Goal: Transaction & Acquisition: Book appointment/travel/reservation

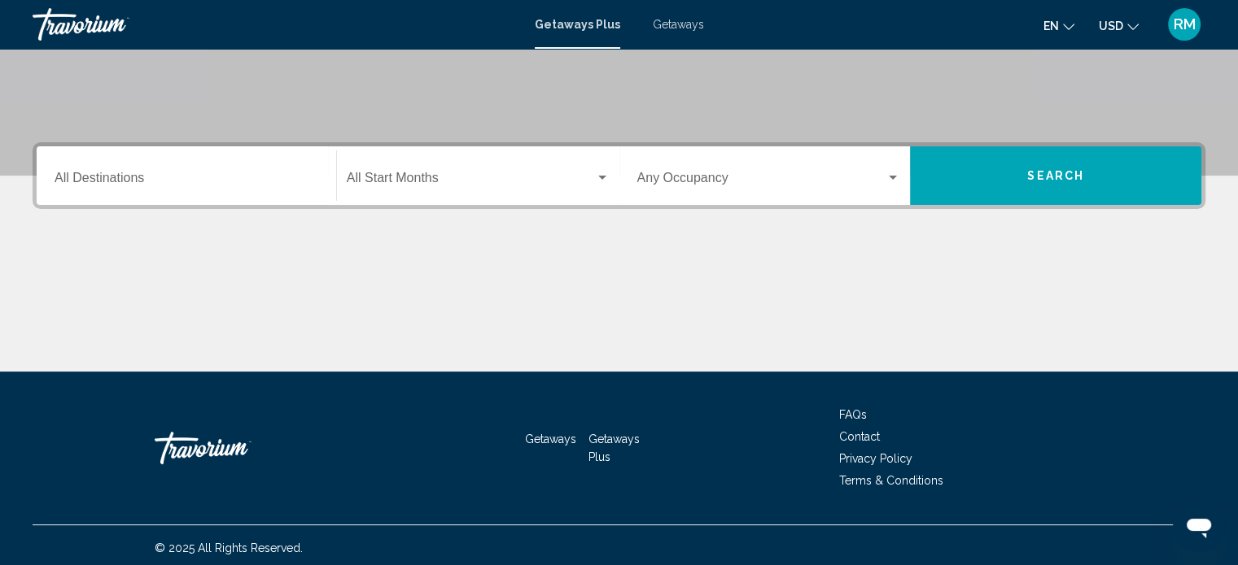
scroll to position [317, 0]
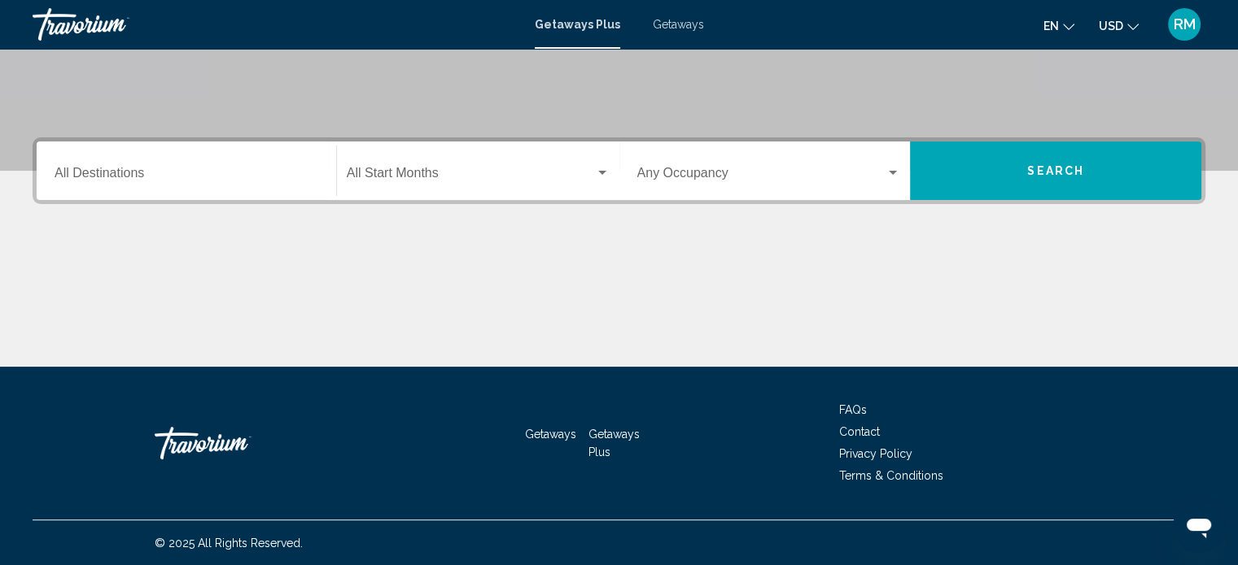
click at [678, 21] on span "Getaways" at bounding box center [678, 24] width 51 height 13
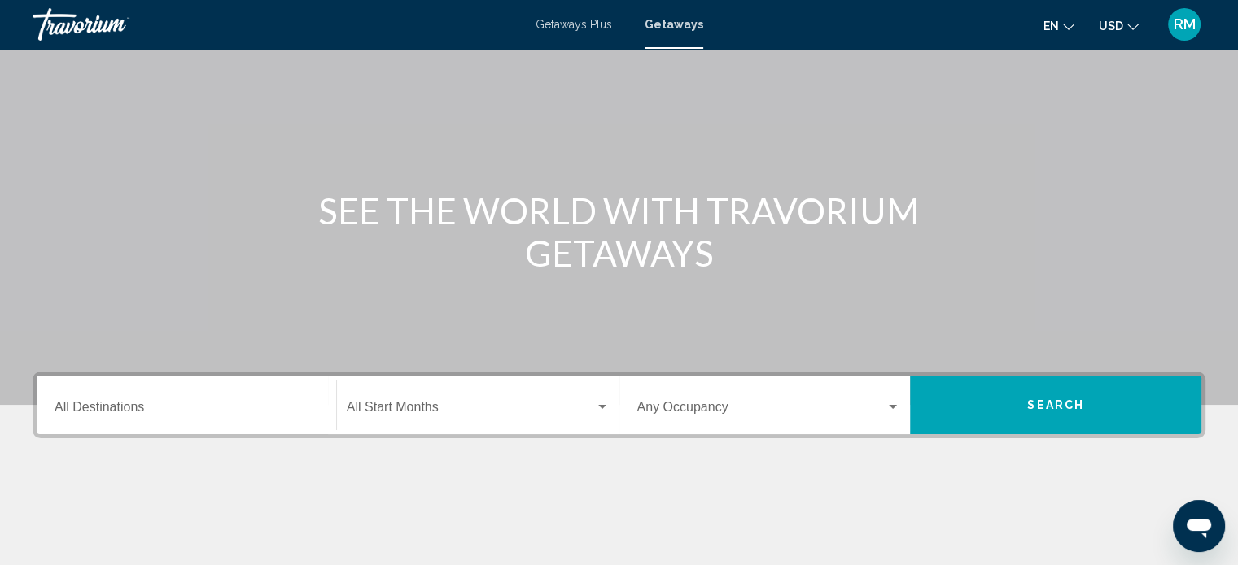
scroll to position [317, 0]
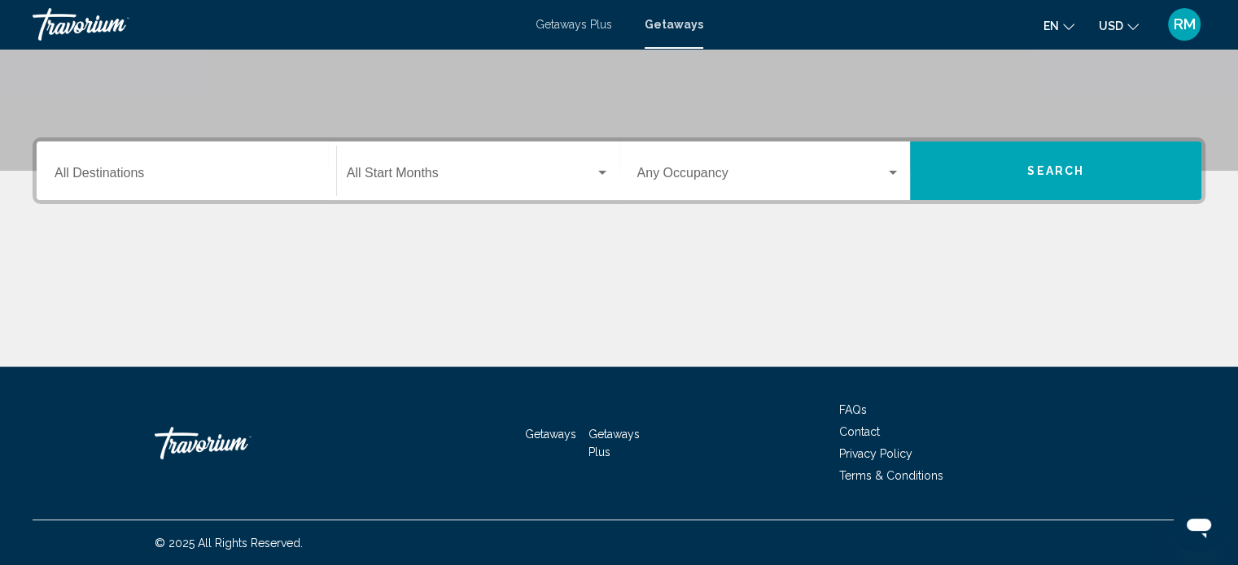
click at [565, 32] on div "Getaways Plus Getaways en English Español Français Italiano Português русский U…" at bounding box center [619, 24] width 1238 height 34
click at [569, 24] on span "Getaways Plus" at bounding box center [573, 24] width 76 height 13
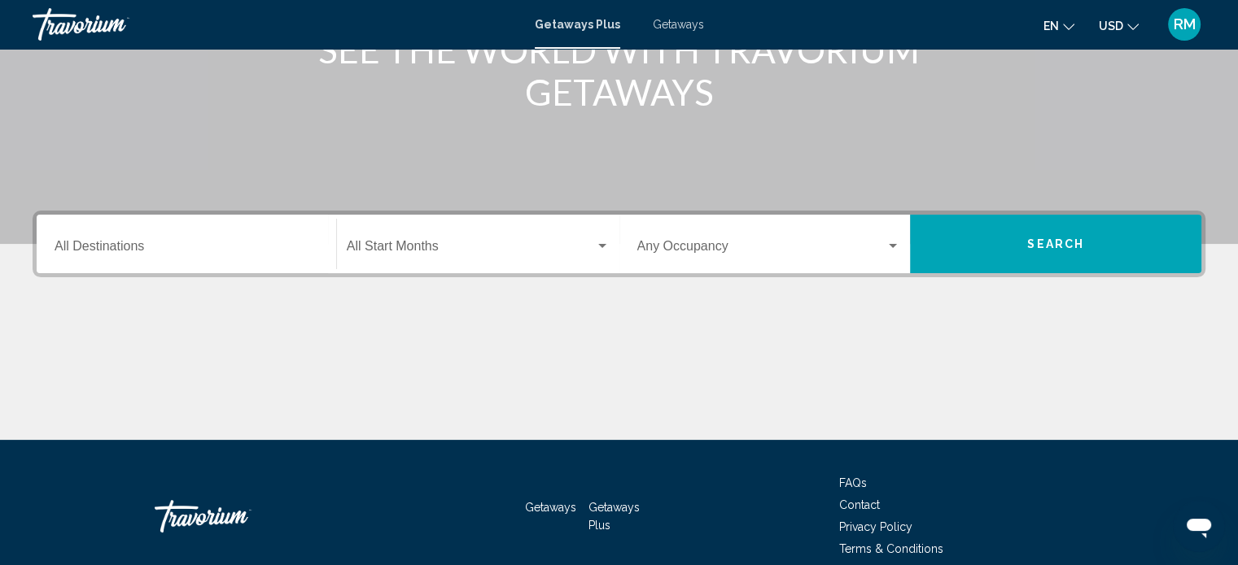
click at [101, 247] on input "Destination All Destinations" at bounding box center [187, 249] width 264 height 15
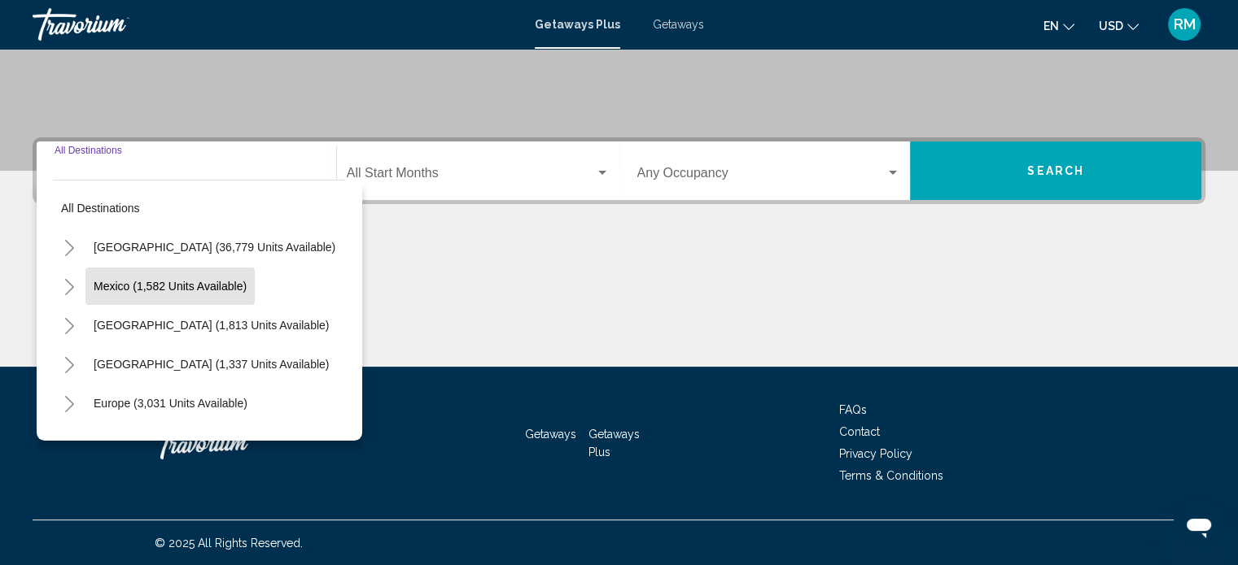
scroll to position [81, 0]
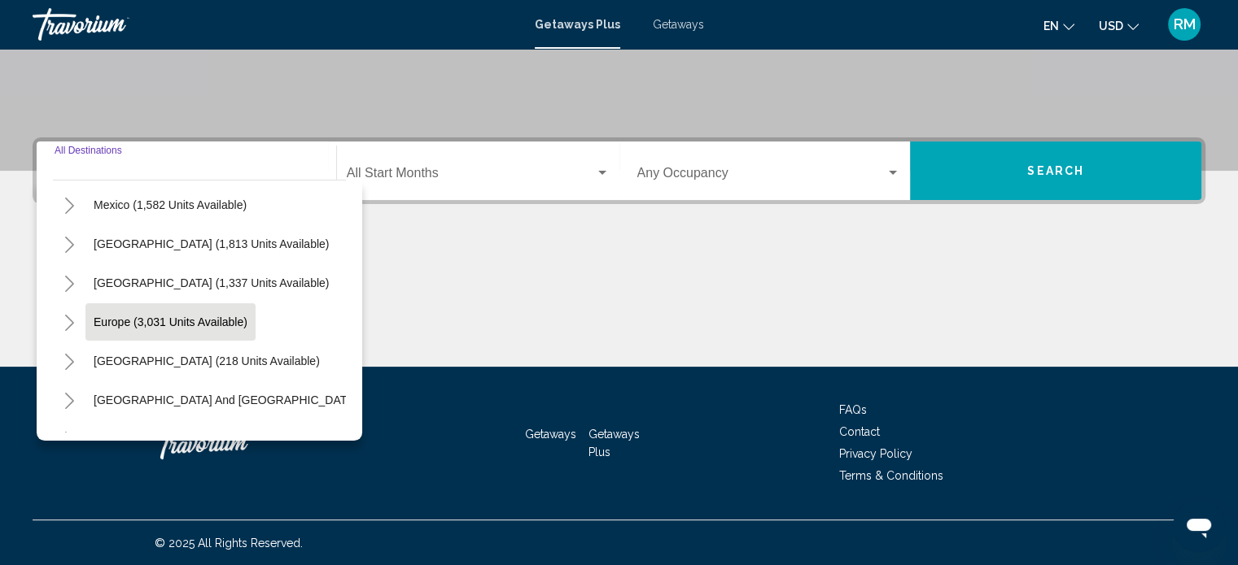
click at [170, 317] on span "Europe (3,031 units available)" at bounding box center [171, 322] width 154 height 13
type input "**********"
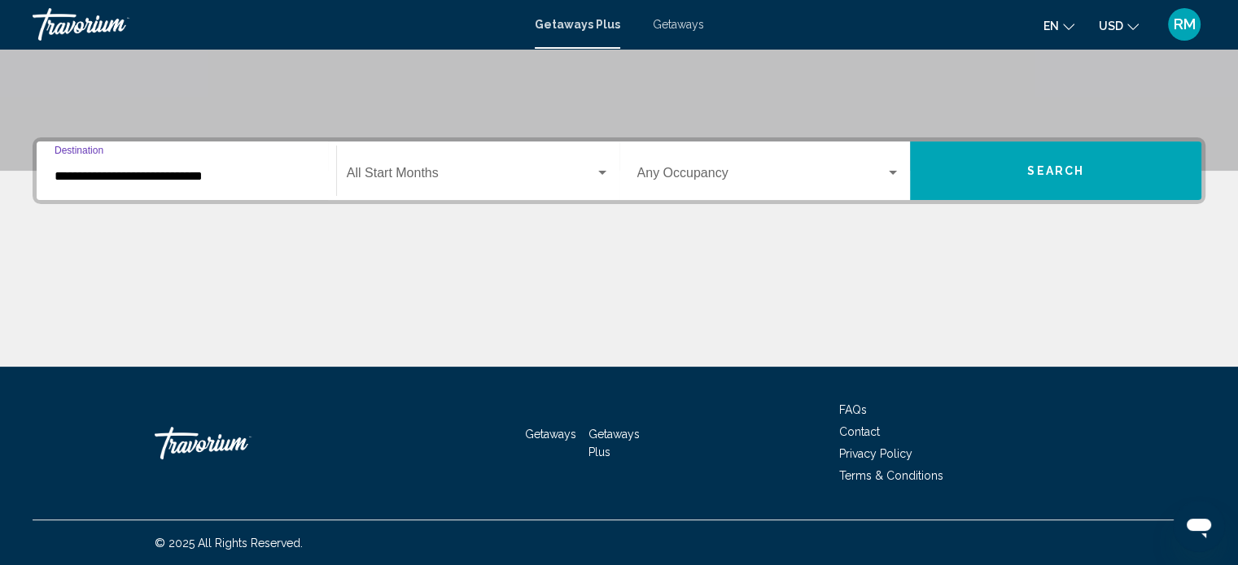
click at [605, 172] on div "Search widget" at bounding box center [602, 173] width 8 height 4
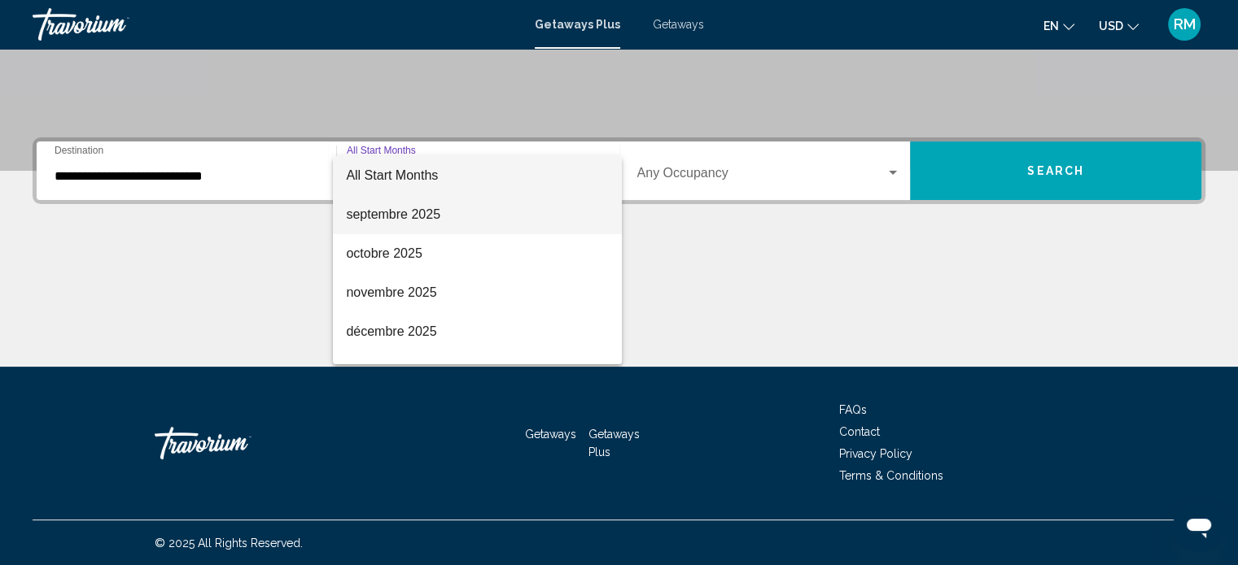
click at [421, 216] on span "septembre 2025" at bounding box center [477, 214] width 263 height 39
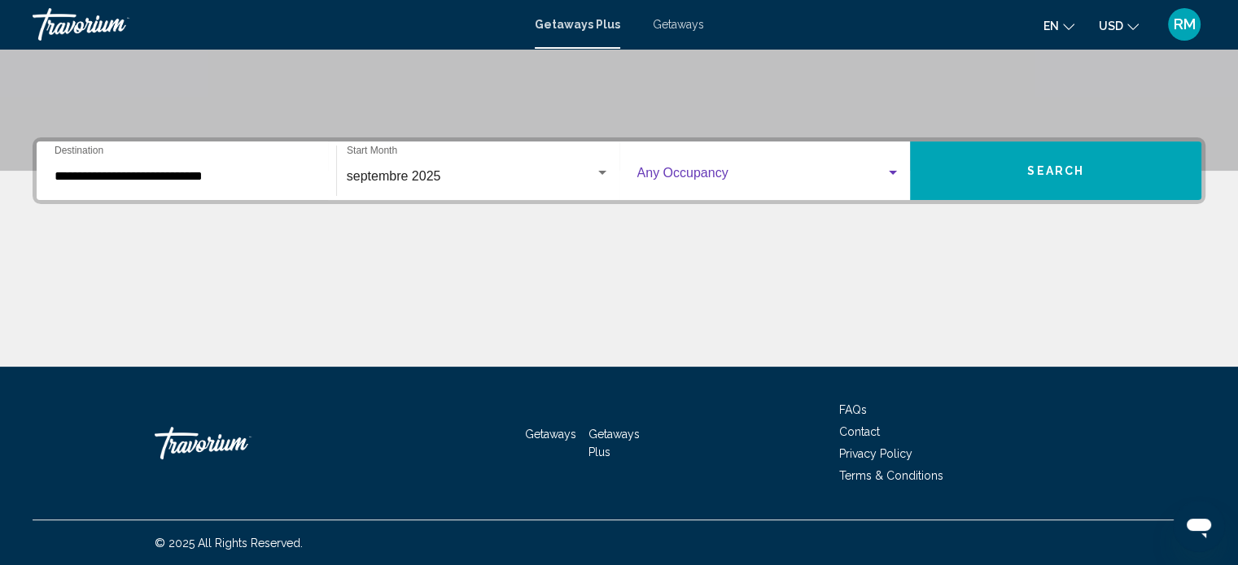
click at [874, 170] on span "Search widget" at bounding box center [761, 176] width 249 height 15
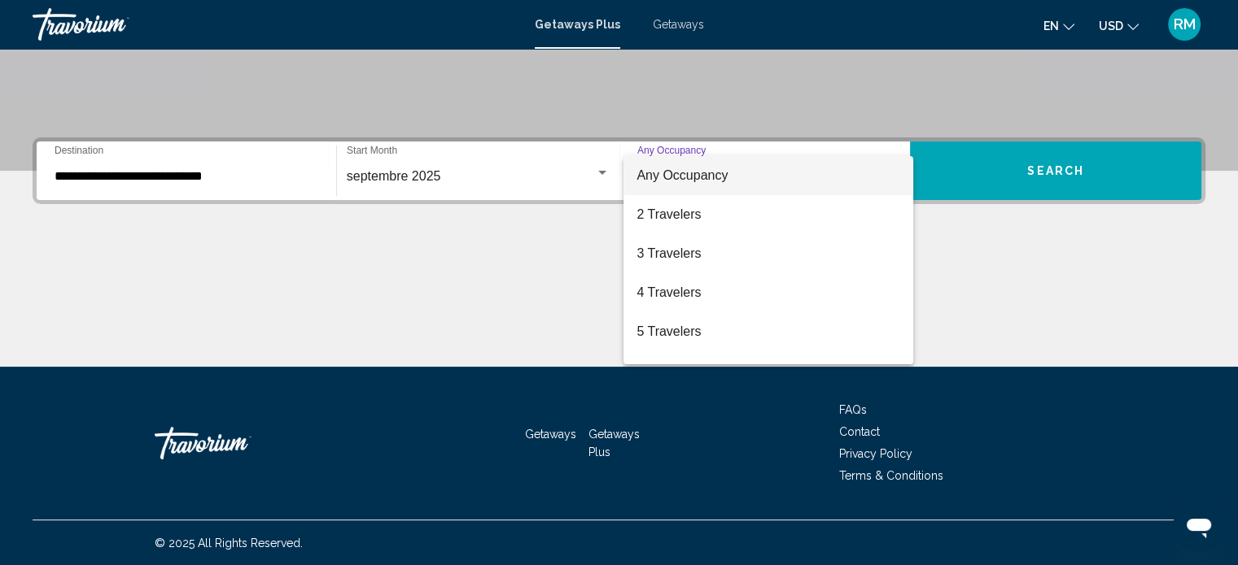
click at [736, 178] on span "Any Occupancy" at bounding box center [768, 175] width 264 height 39
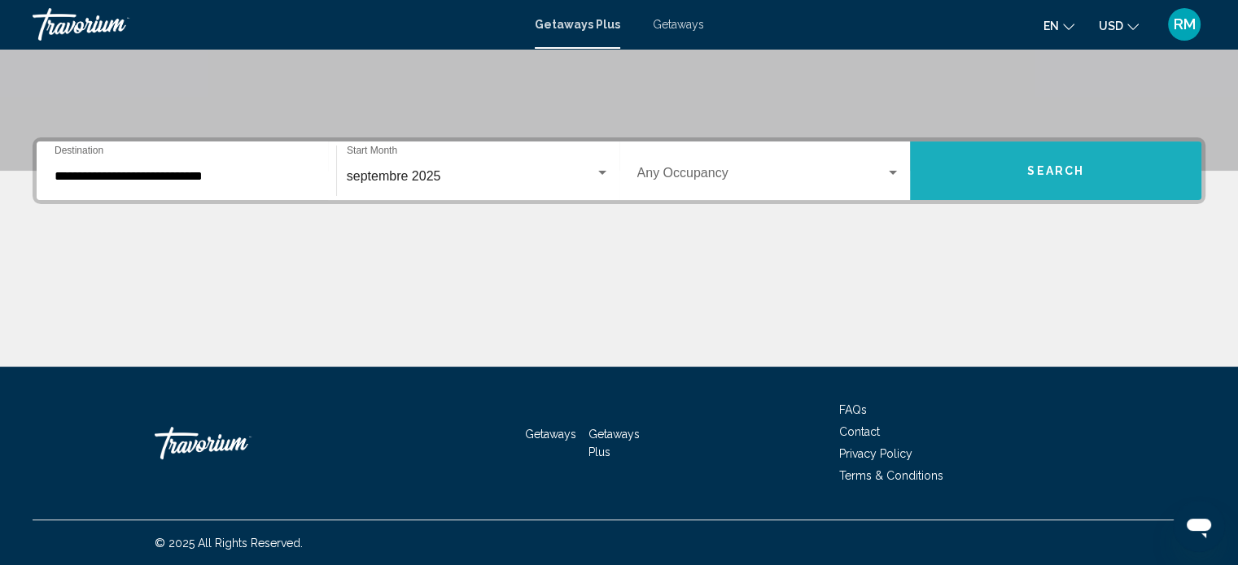
click at [1022, 190] on button "Search" at bounding box center [1055, 171] width 291 height 59
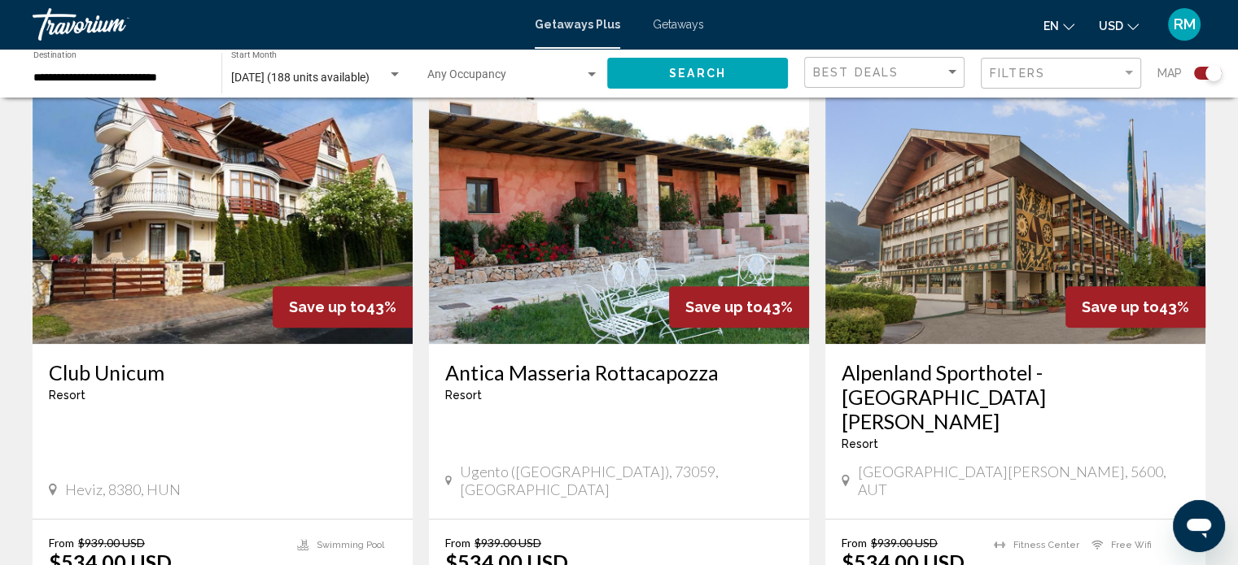
scroll to position [1220, 0]
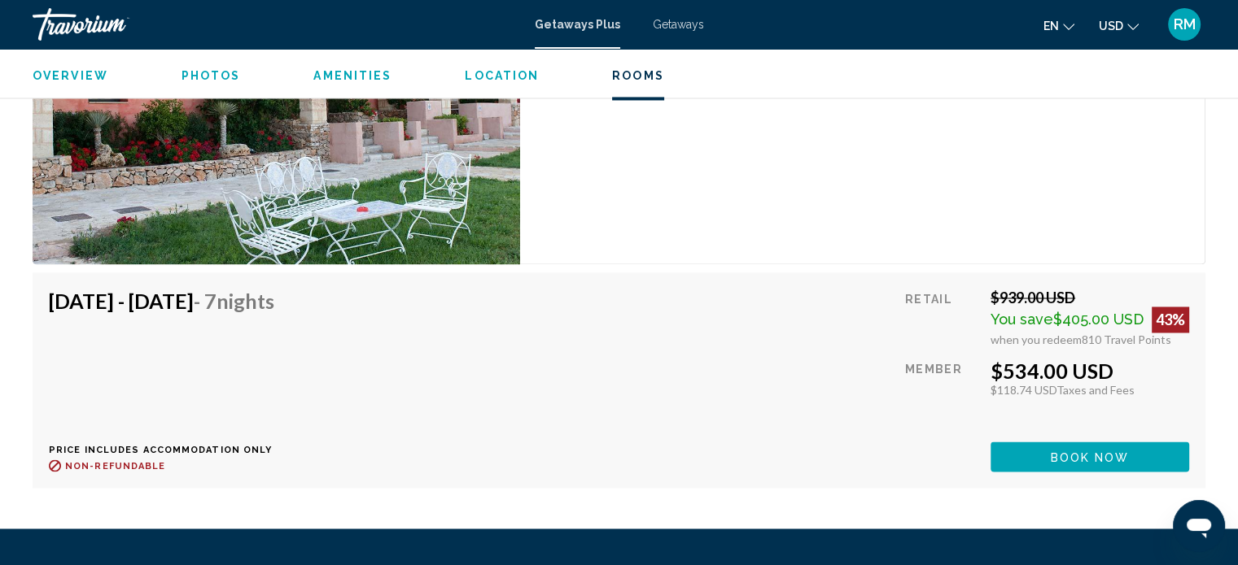
scroll to position [2695, 0]
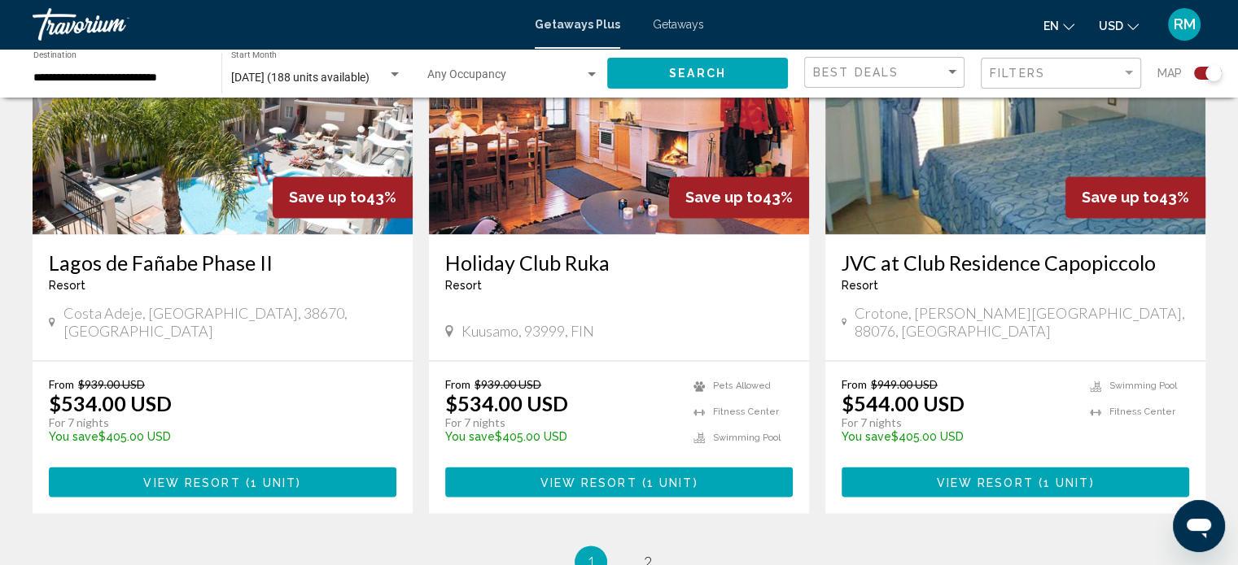
scroll to position [2522, 0]
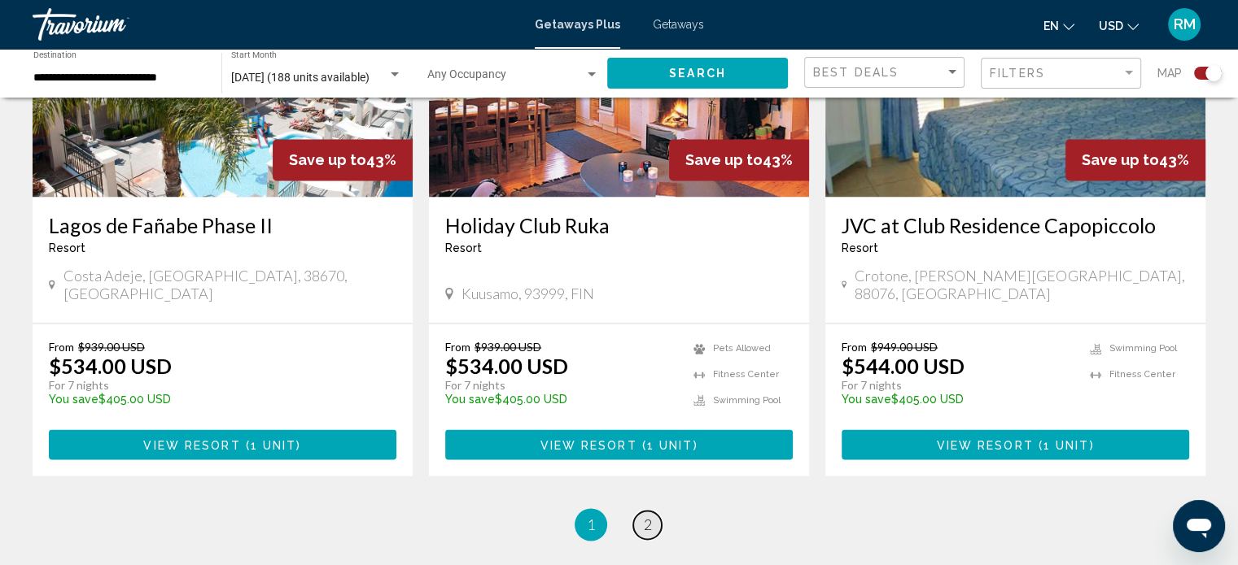
click at [650, 516] on span "2" at bounding box center [648, 525] width 8 height 18
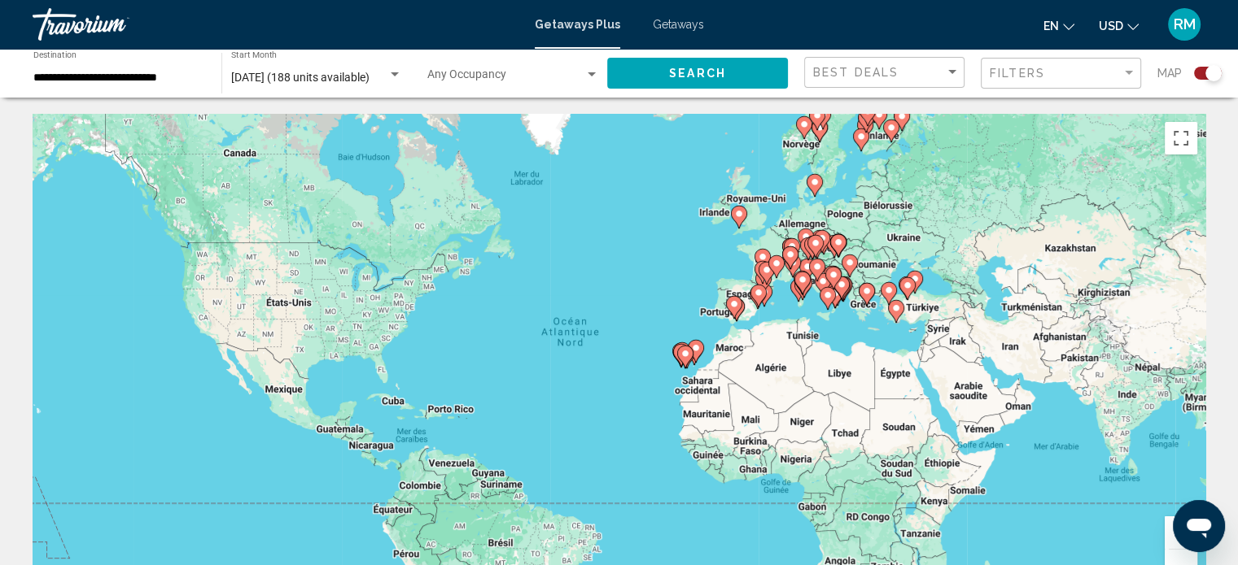
click at [685, 24] on span "Getaways" at bounding box center [678, 24] width 51 height 13
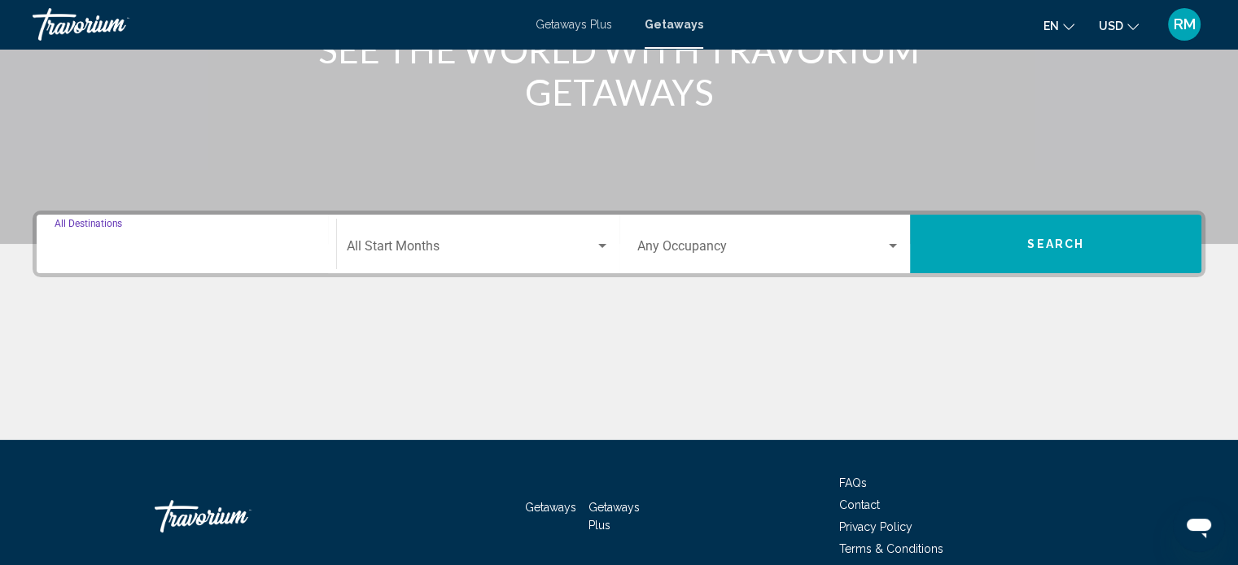
click at [283, 253] on input "Destination All Destinations" at bounding box center [187, 249] width 264 height 15
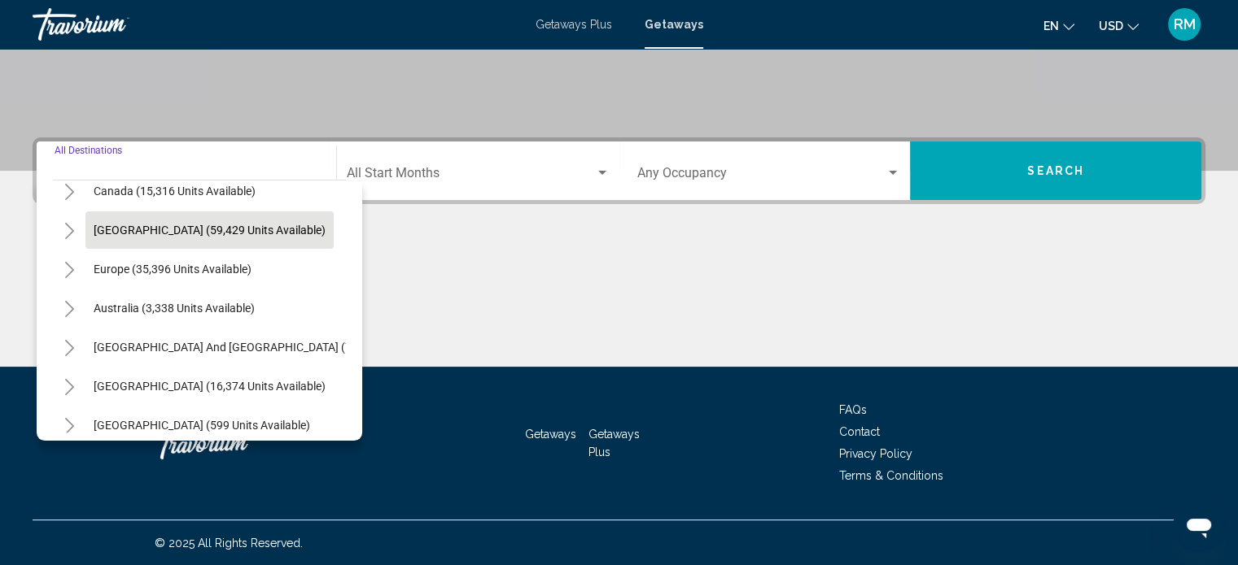
scroll to position [163, 0]
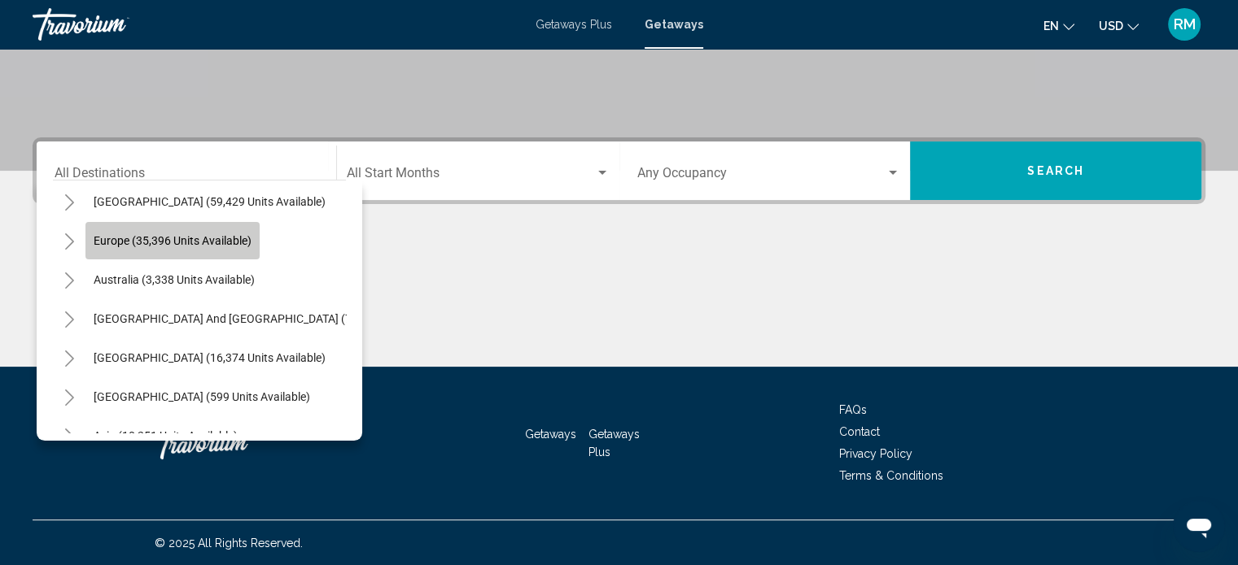
click at [186, 244] on span "Europe (35,396 units available)" at bounding box center [173, 240] width 158 height 13
type input "**********"
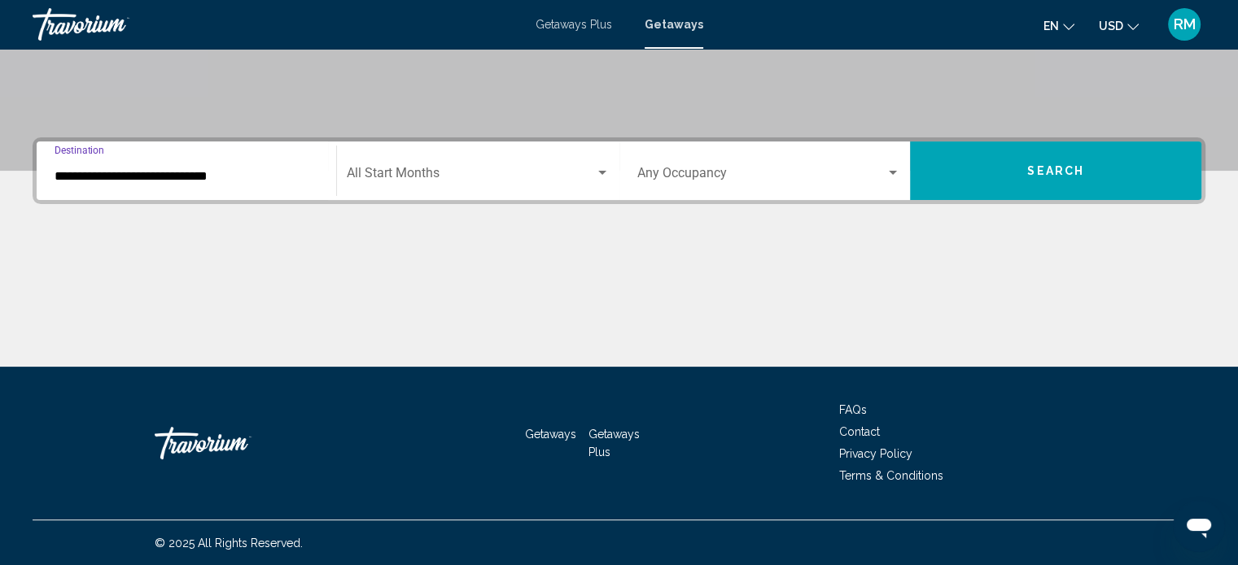
click at [598, 167] on div "Search widget" at bounding box center [602, 173] width 15 height 13
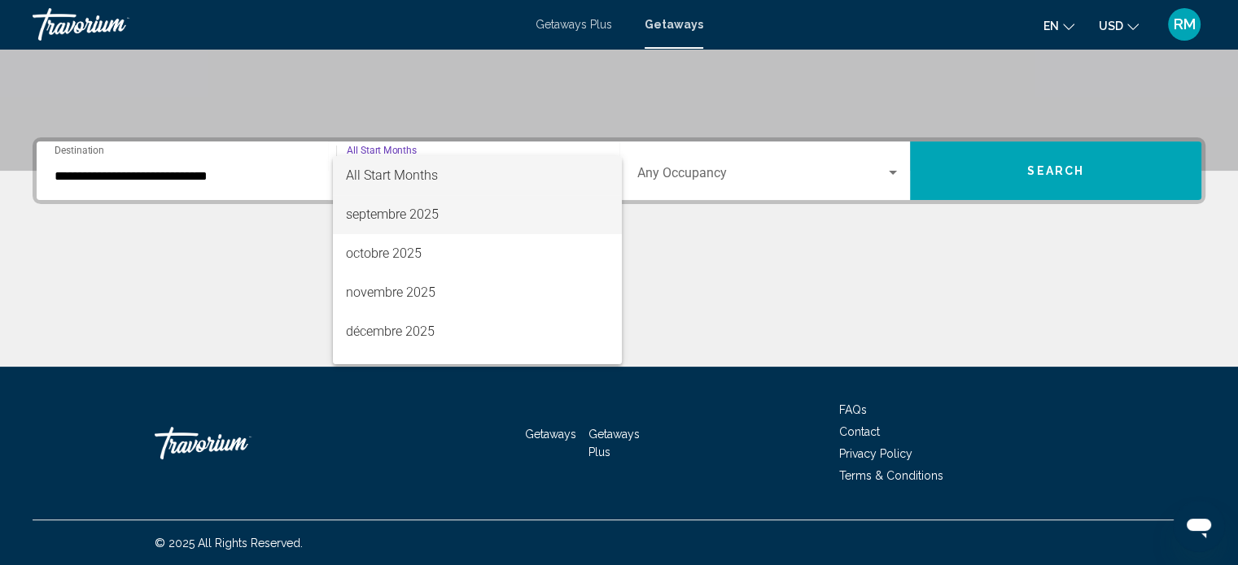
click at [436, 217] on span "septembre 2025" at bounding box center [477, 214] width 263 height 39
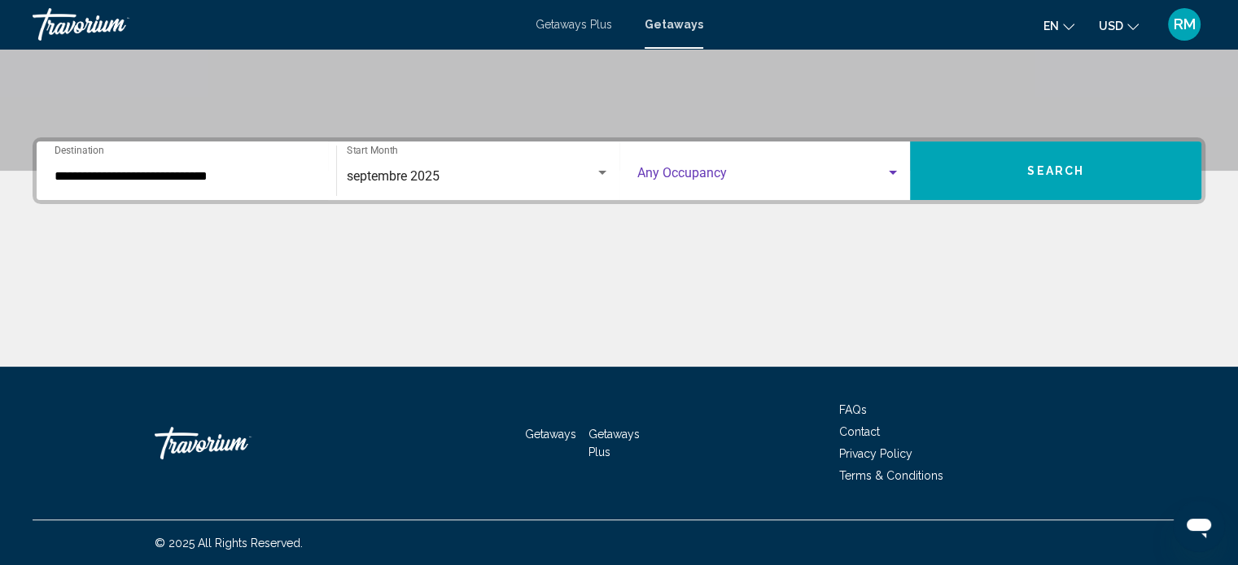
click at [876, 172] on span "Search widget" at bounding box center [761, 176] width 249 height 15
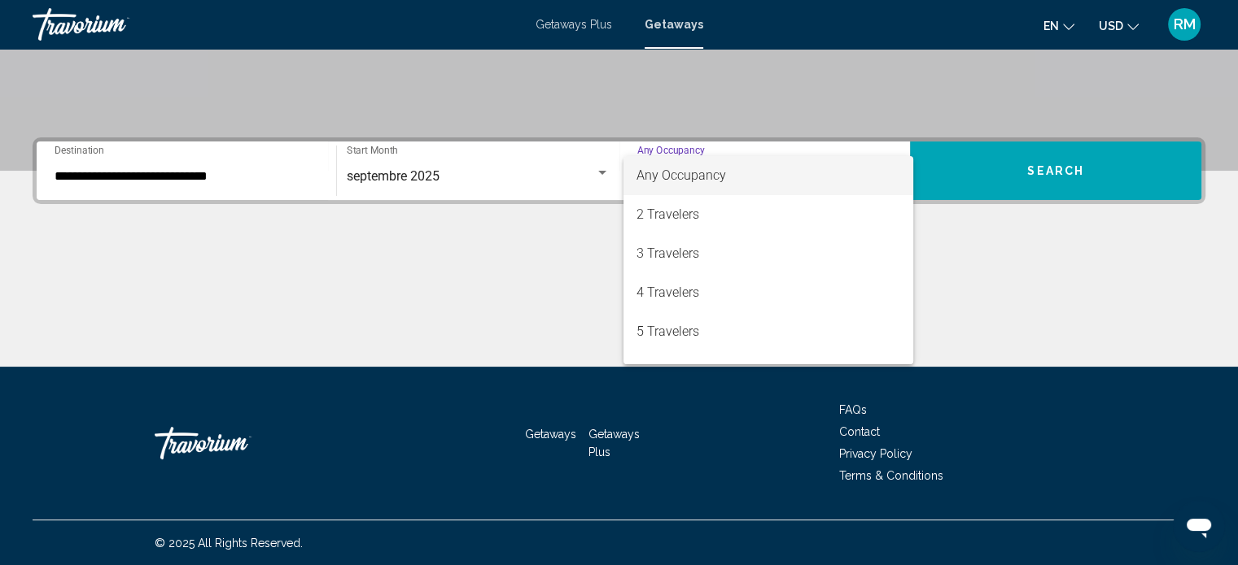
click at [577, 228] on div at bounding box center [619, 282] width 1238 height 565
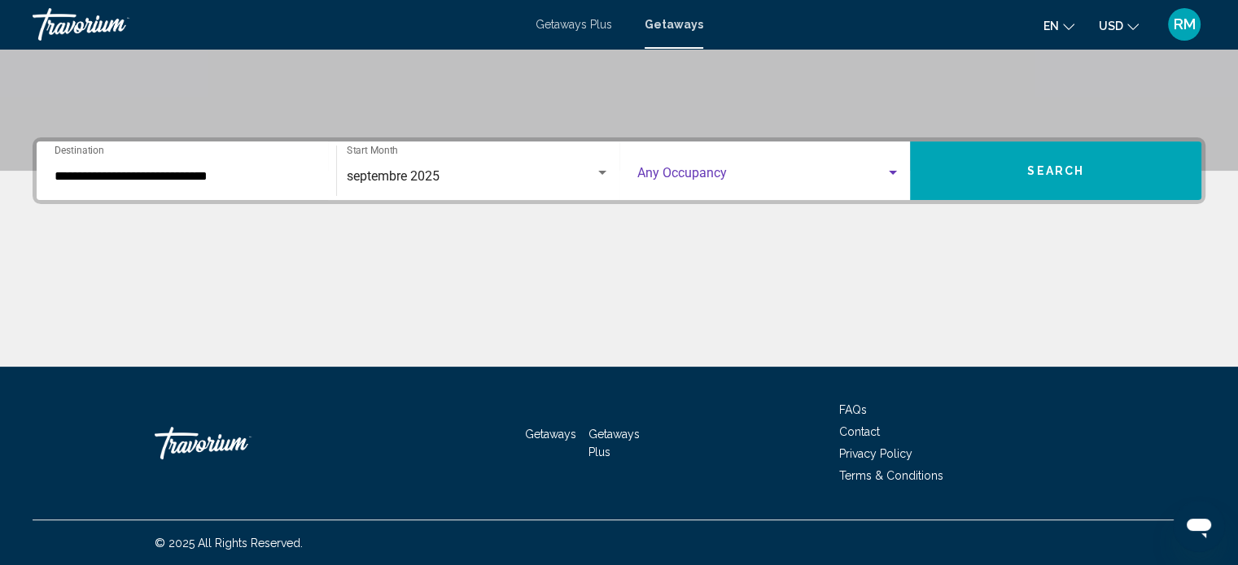
click at [884, 172] on span "Search widget" at bounding box center [761, 176] width 249 height 15
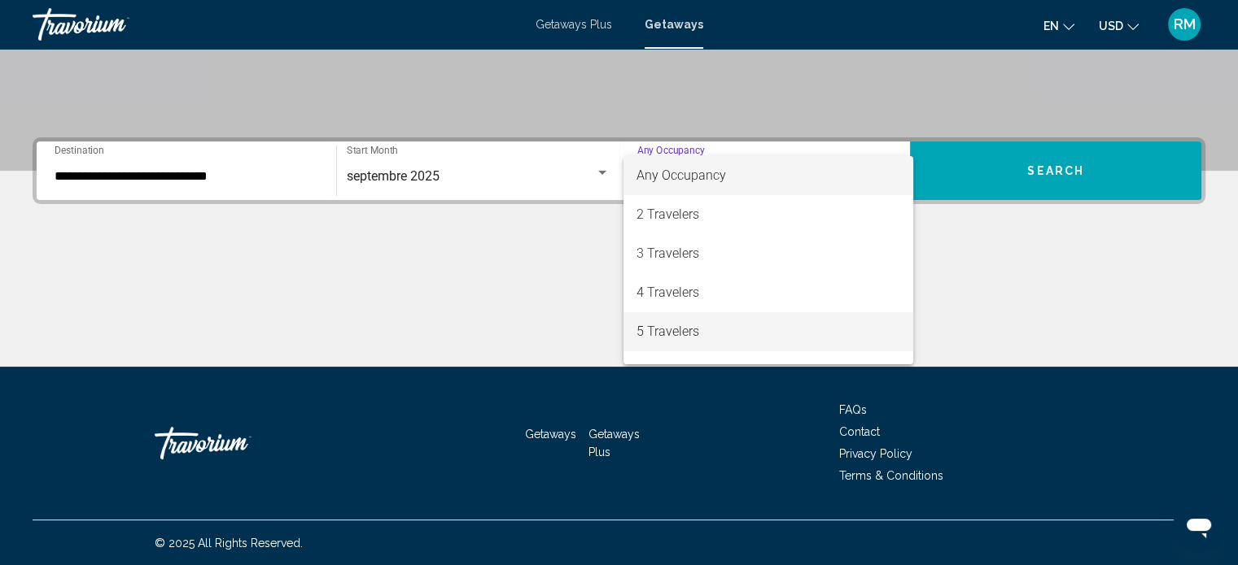
click at [787, 330] on span "5 Travelers" at bounding box center [768, 331] width 264 height 39
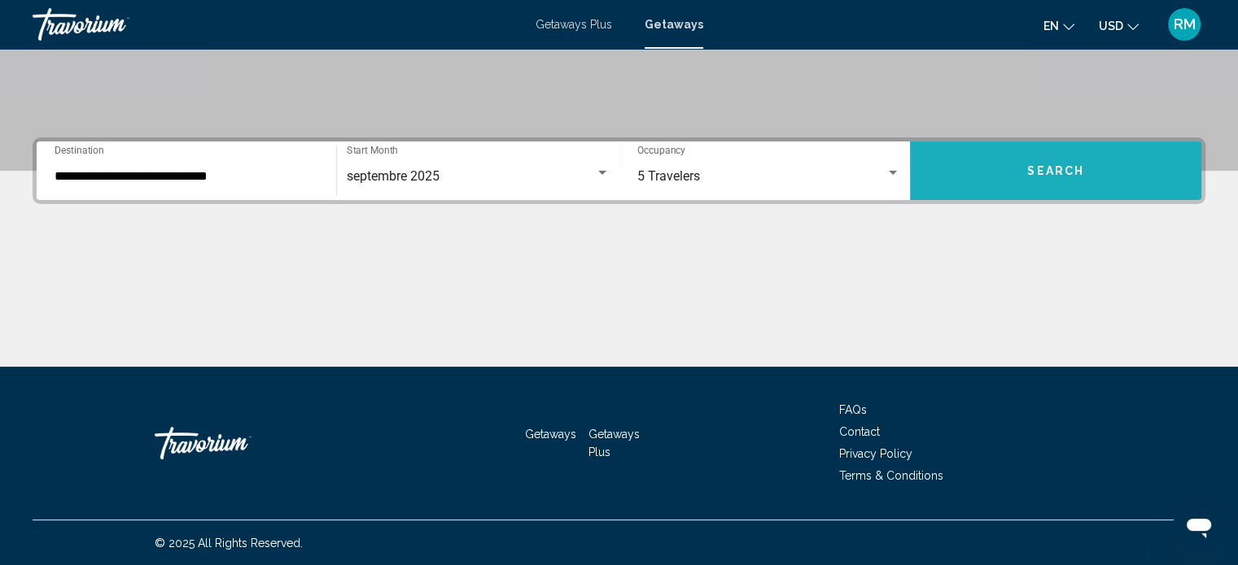
click at [1043, 183] on button "Search" at bounding box center [1055, 171] width 291 height 59
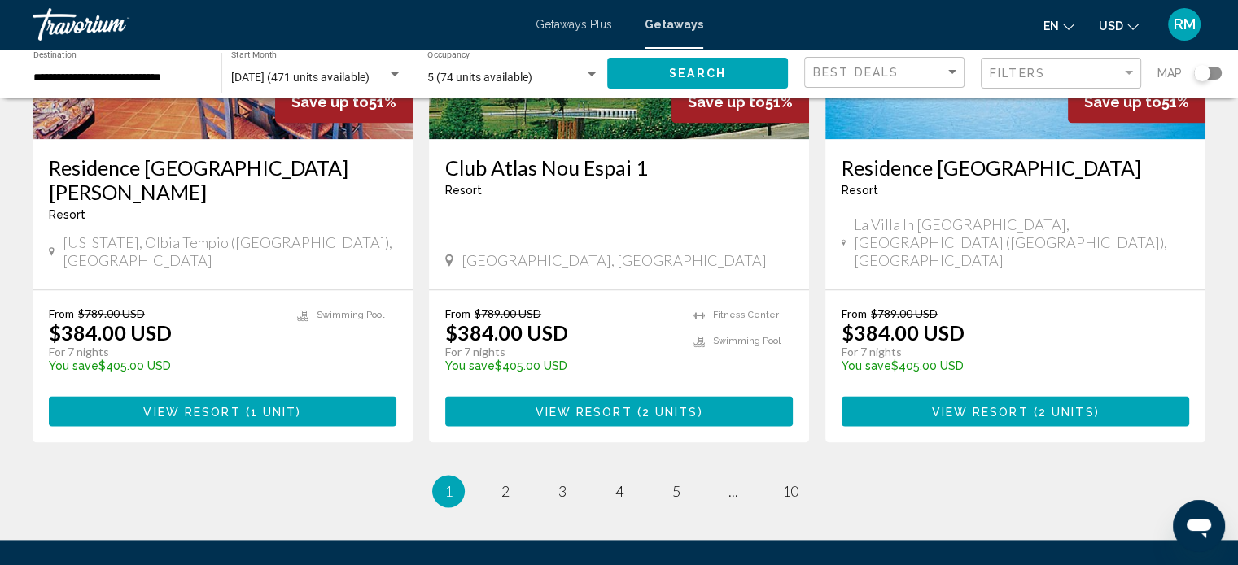
scroll to position [2084, 0]
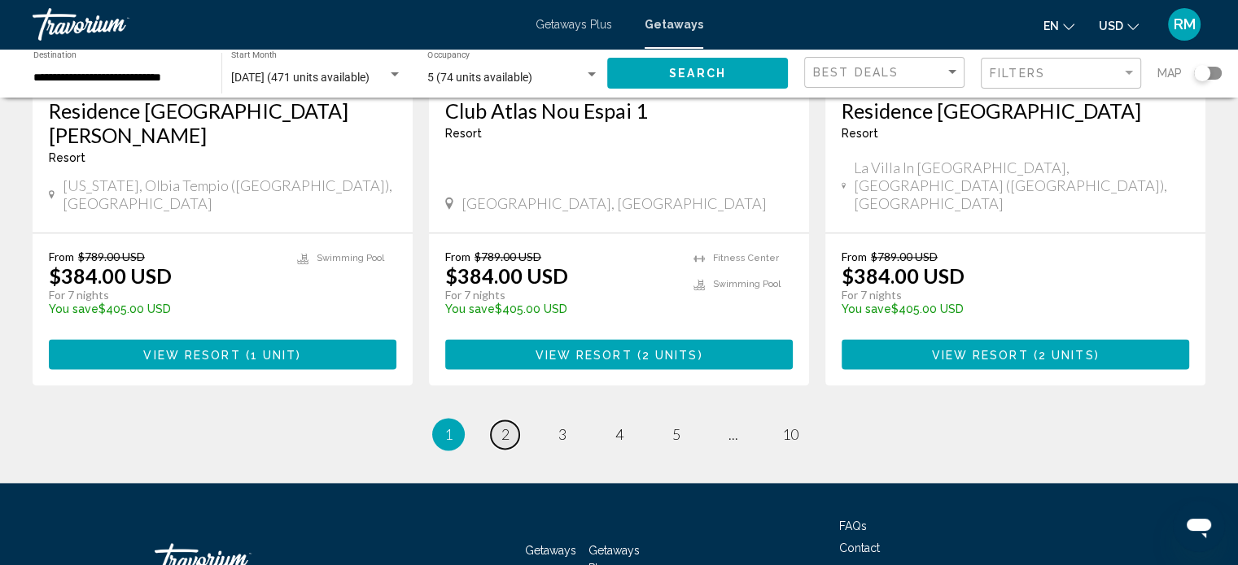
click at [508, 426] on span "2" at bounding box center [505, 435] width 8 height 18
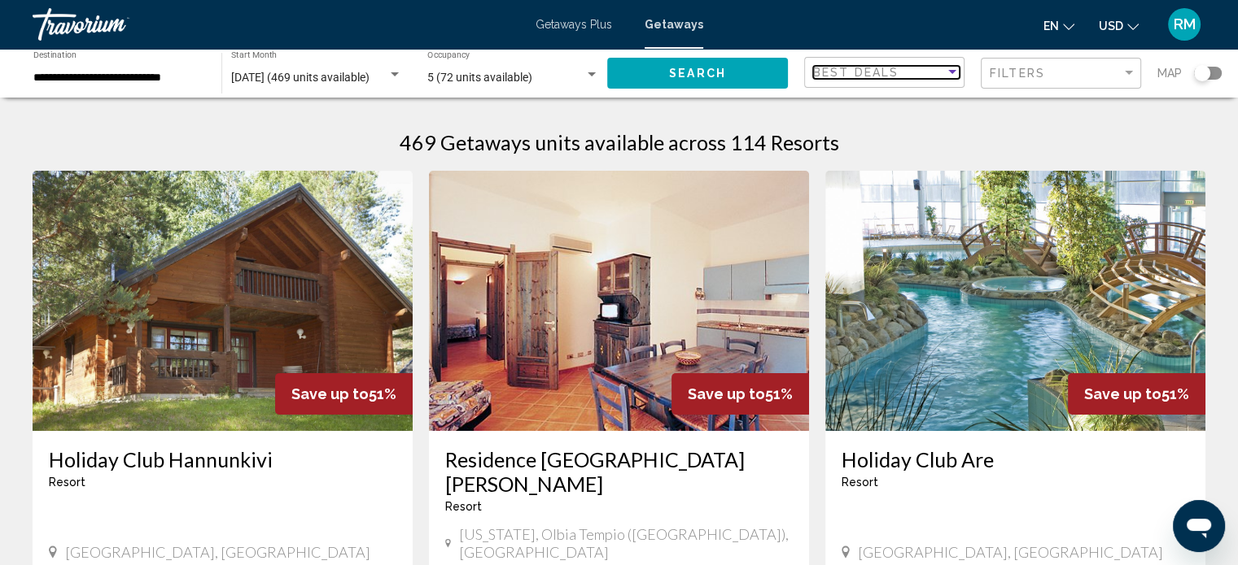
click at [952, 73] on div "Sort by" at bounding box center [952, 72] width 8 height 4
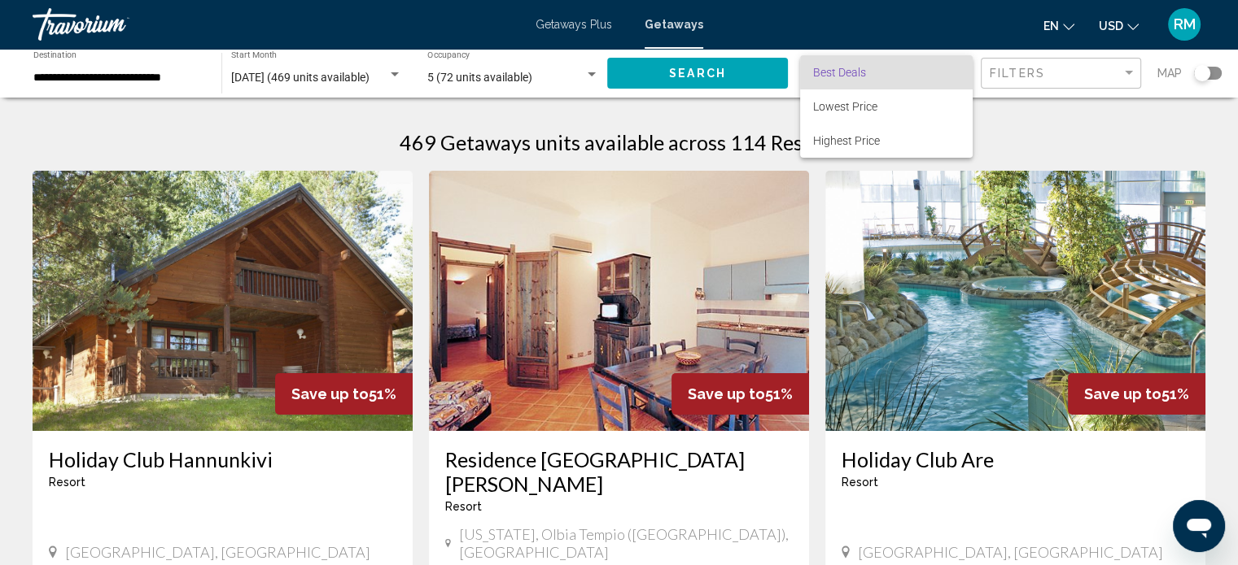
click at [1066, 122] on div at bounding box center [619, 282] width 1238 height 565
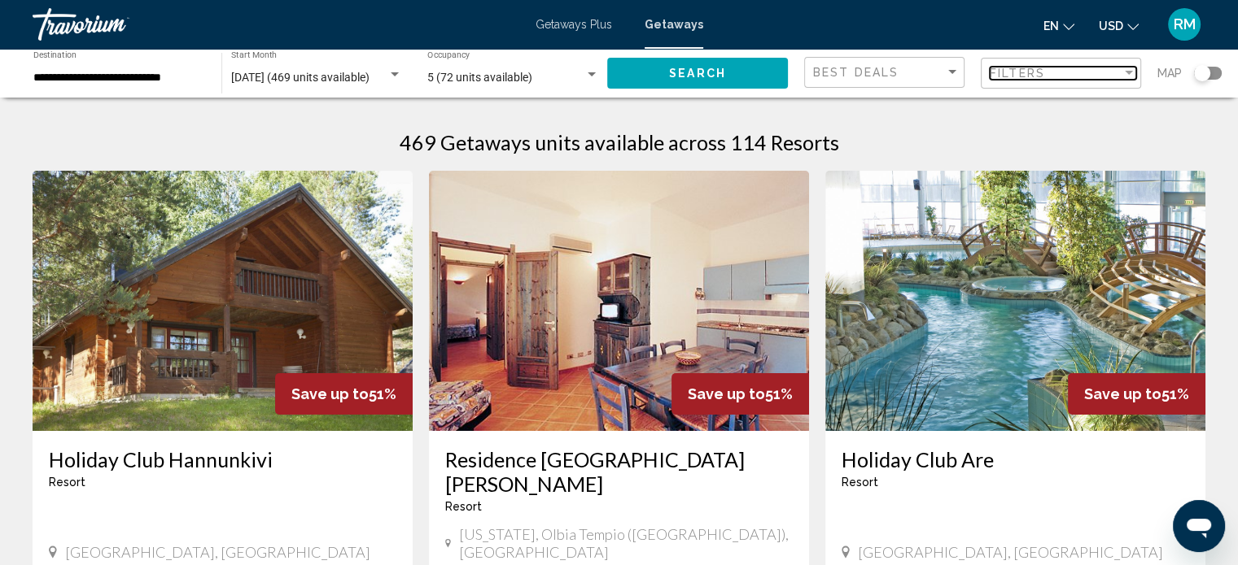
click at [1133, 76] on div "Filter" at bounding box center [1128, 73] width 15 height 13
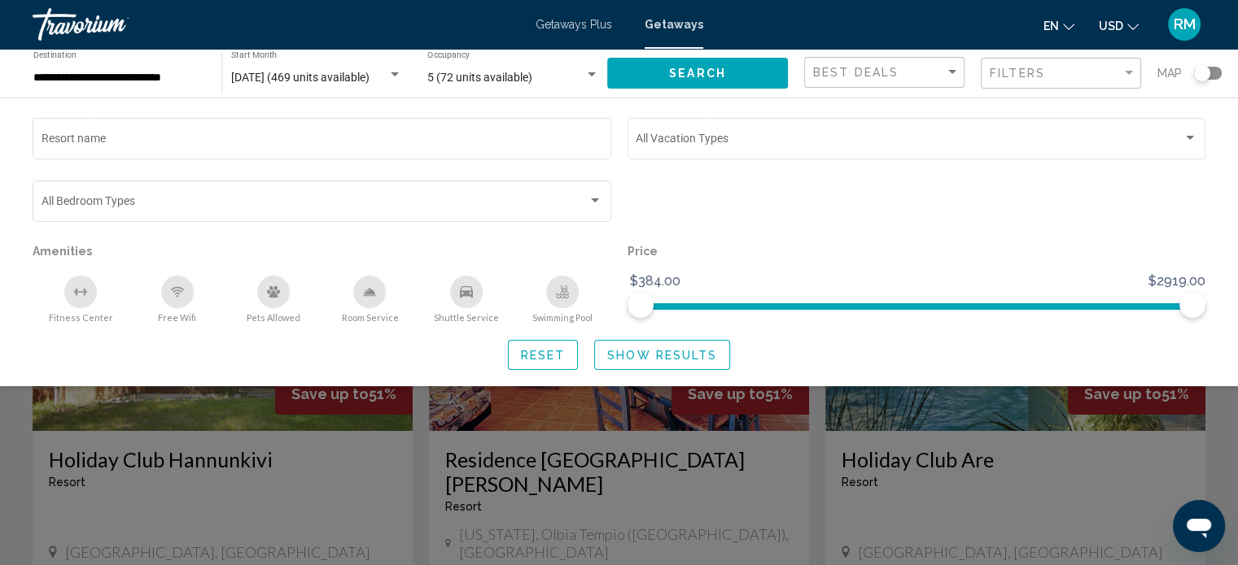
click at [1210, 367] on div "Resort name Vacation Types All Vacation Types Bedroom Types All Bedroom Types A…" at bounding box center [619, 242] width 1238 height 255
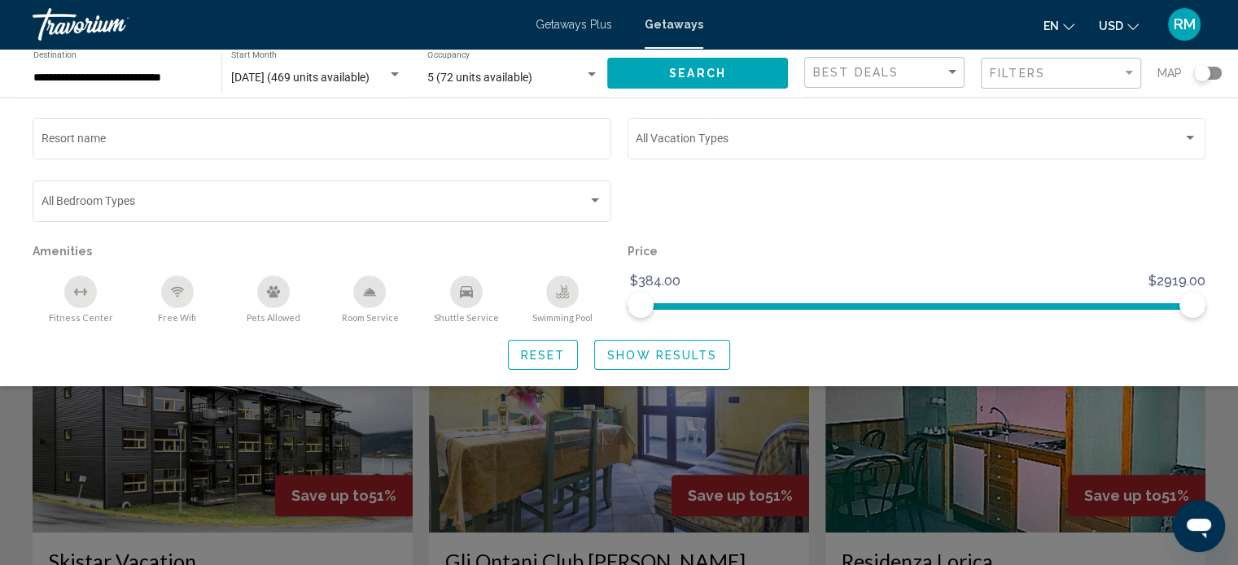
click at [958, 560] on div "Search widget" at bounding box center [619, 404] width 1238 height 321
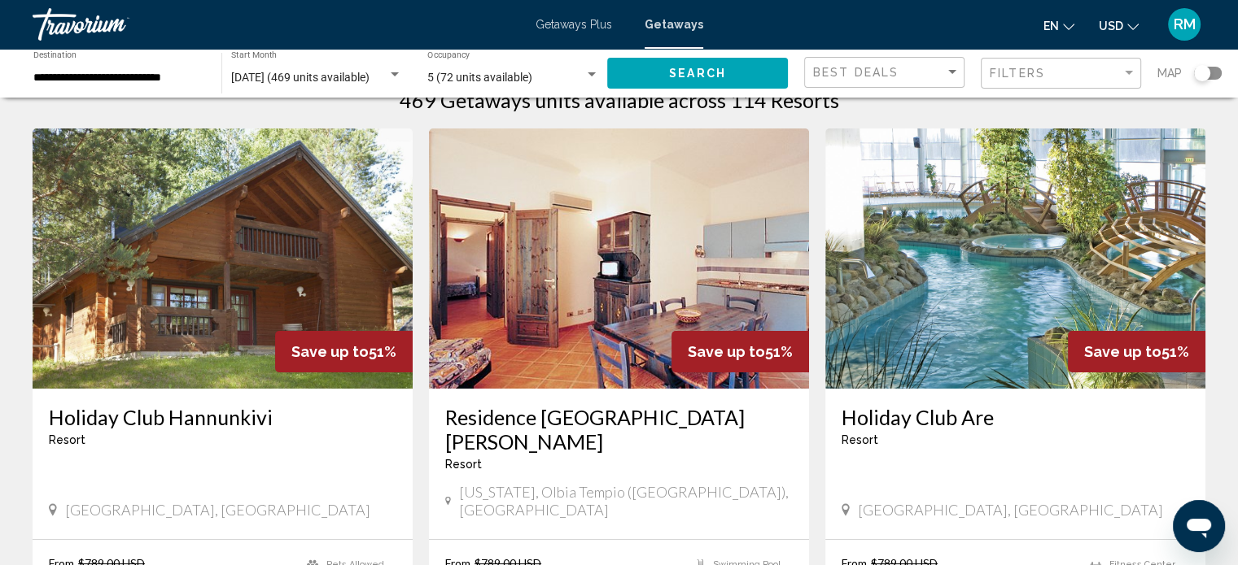
scroll to position [0, 0]
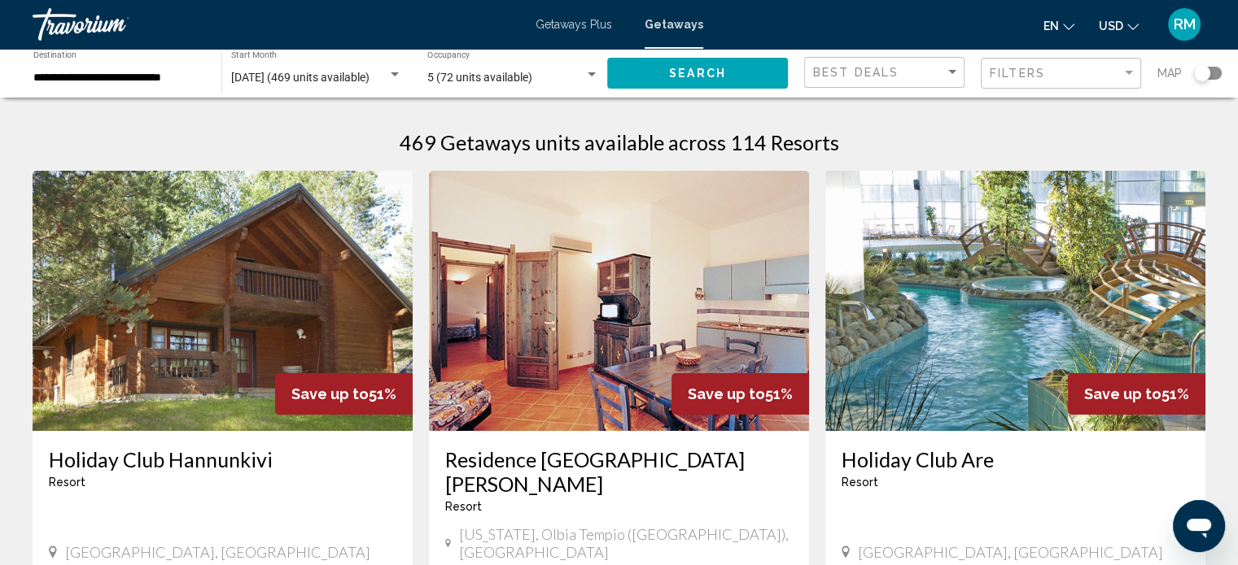
click at [576, 15] on div "Getaways Plus Getaways en English Español Français Italiano Português русский U…" at bounding box center [619, 24] width 1238 height 34
click at [576, 25] on span "Getaways Plus" at bounding box center [573, 24] width 76 height 13
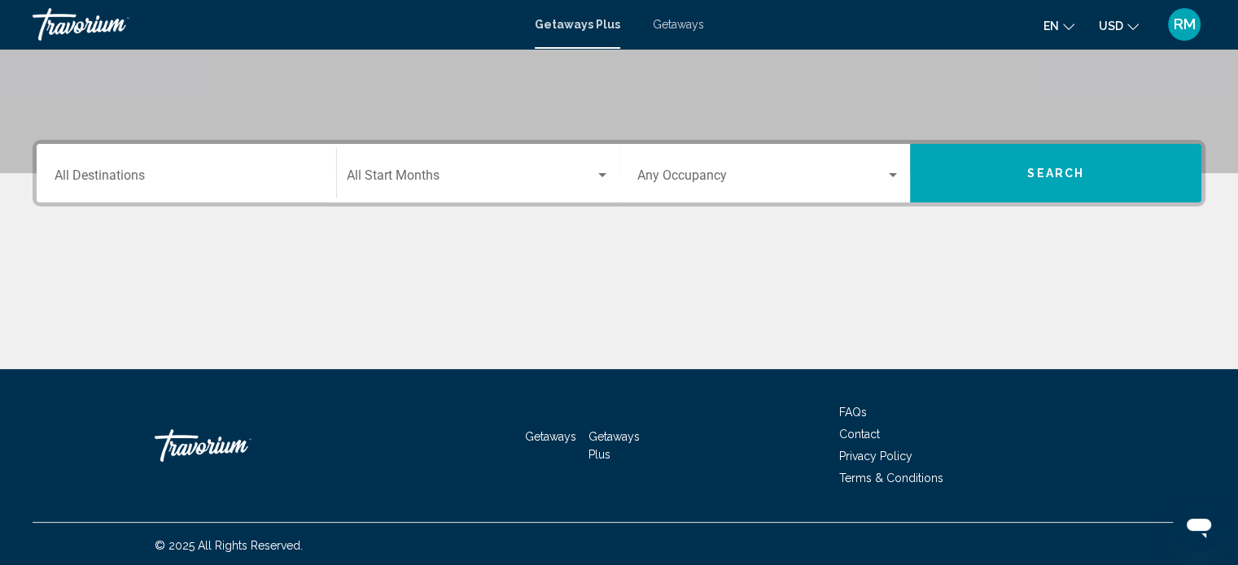
scroll to position [317, 0]
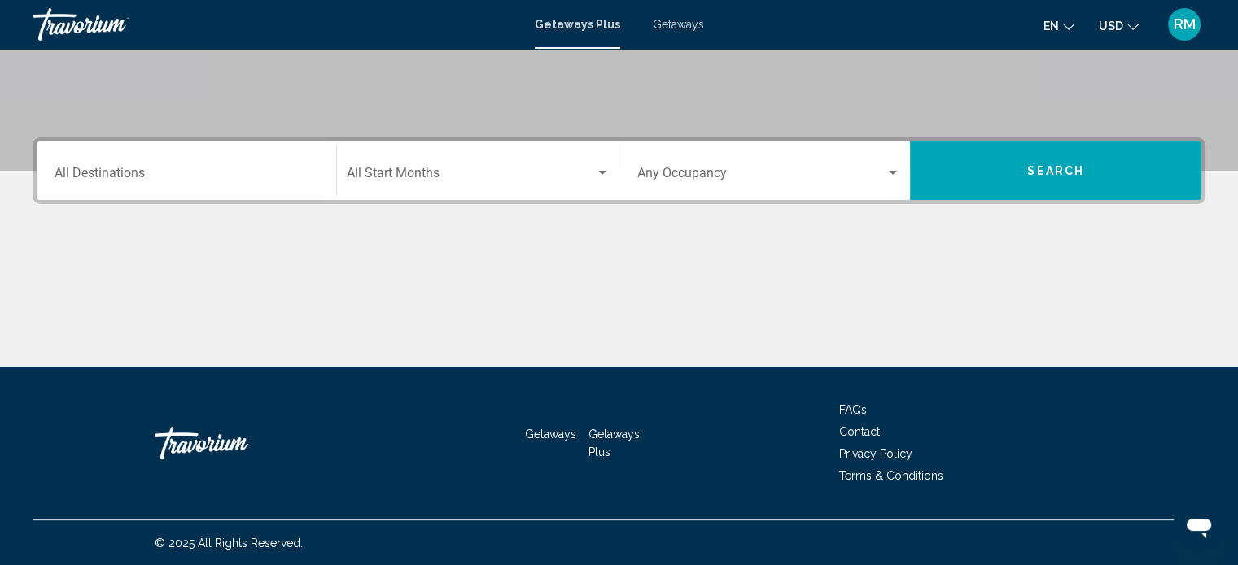
click at [682, 32] on div "Getaways Plus Getaways en English Español Français Italiano Português русский U…" at bounding box center [619, 24] width 1238 height 34
click at [682, 19] on span "Getaways" at bounding box center [678, 24] width 51 height 13
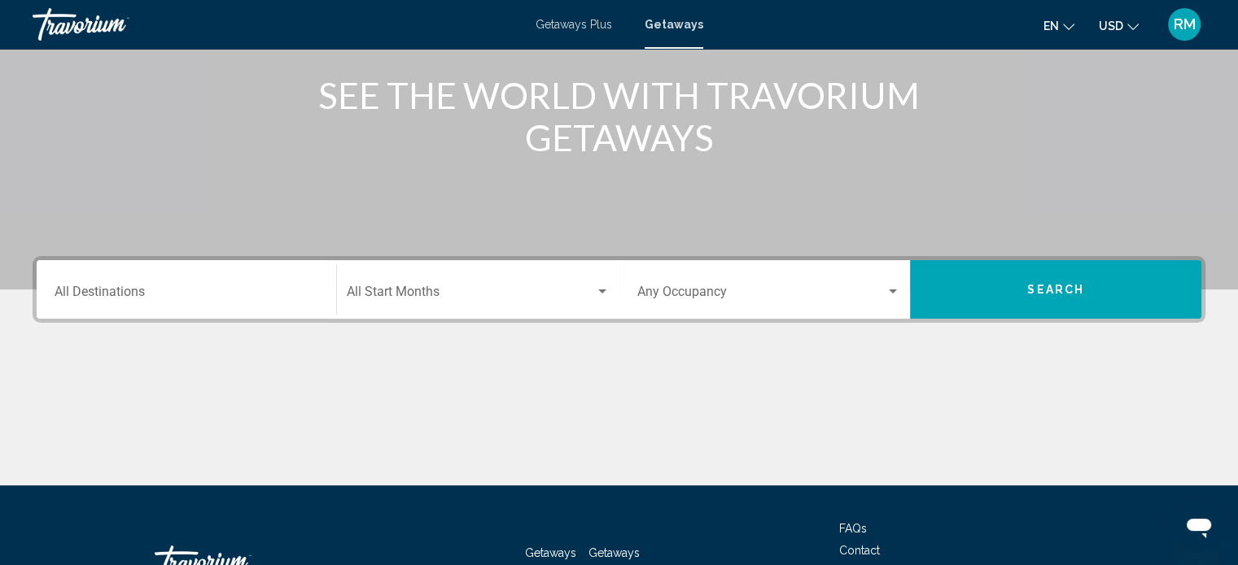
scroll to position [244, 0]
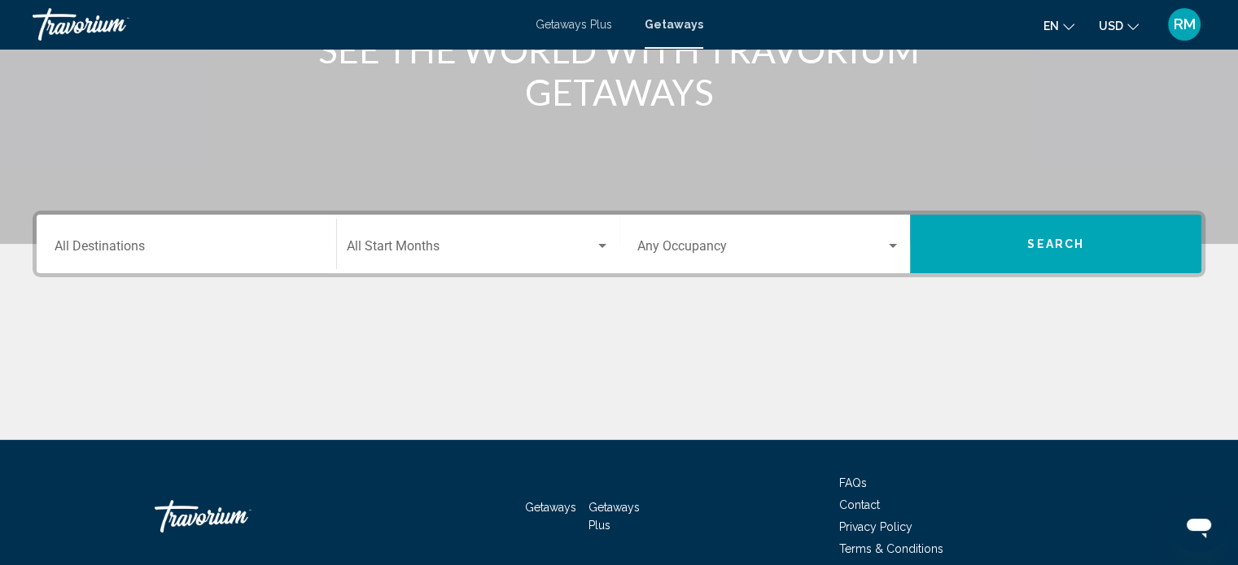
click at [296, 256] on div "Destination All Destinations" at bounding box center [187, 244] width 264 height 51
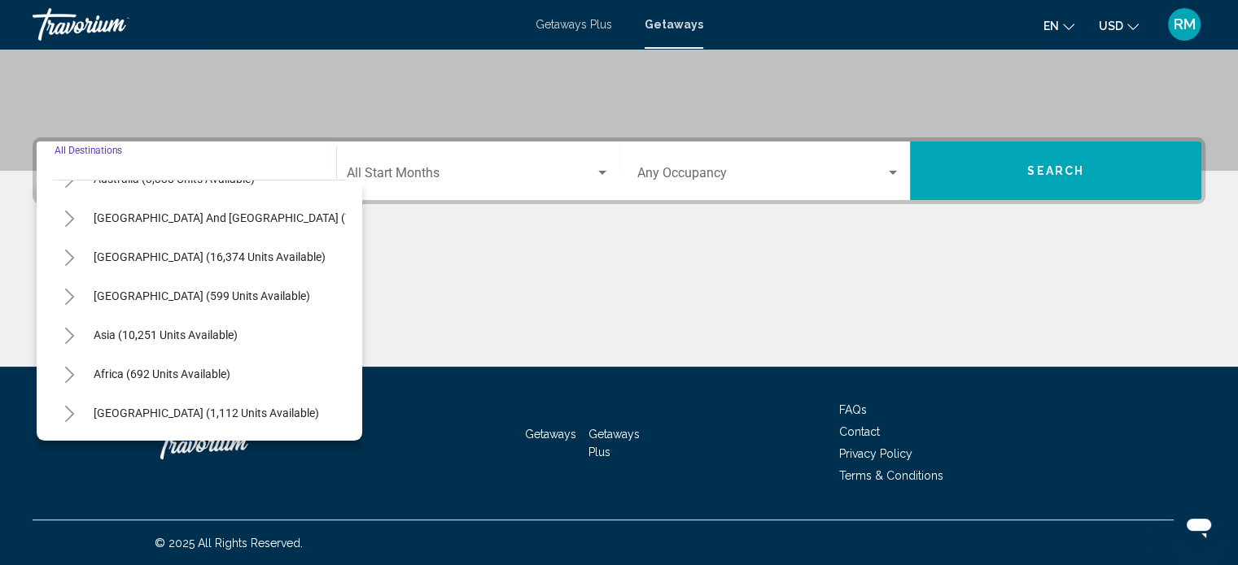
scroll to position [276, 0]
click at [205, 368] on span "Africa (692 units available)" at bounding box center [162, 374] width 137 height 13
type input "**********"
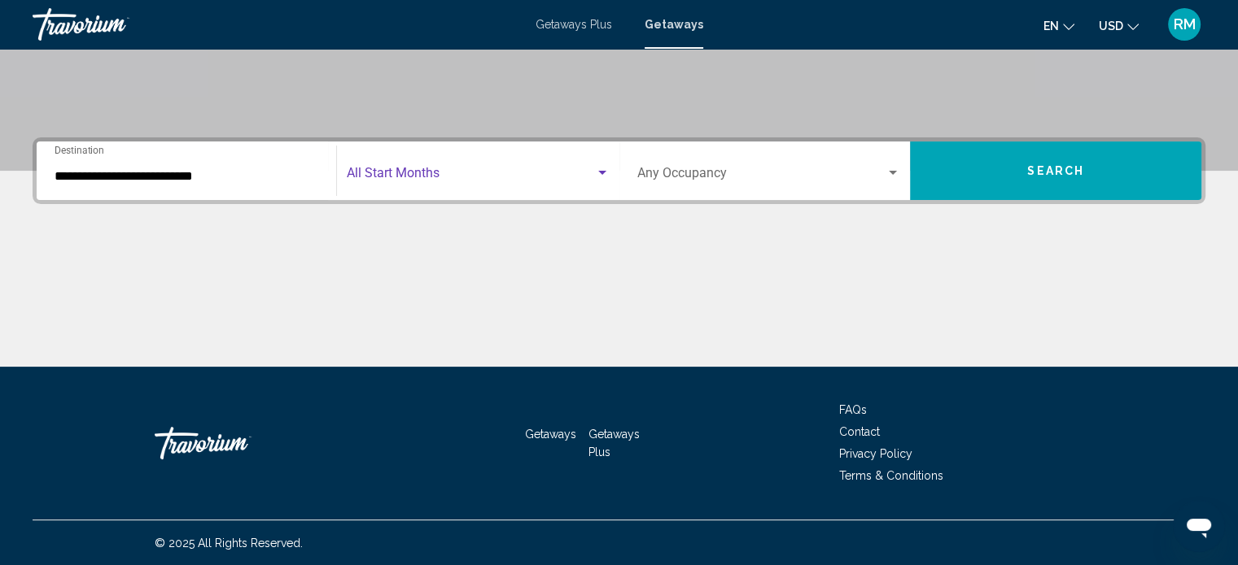
click at [602, 177] on div "Search widget" at bounding box center [602, 173] width 15 height 13
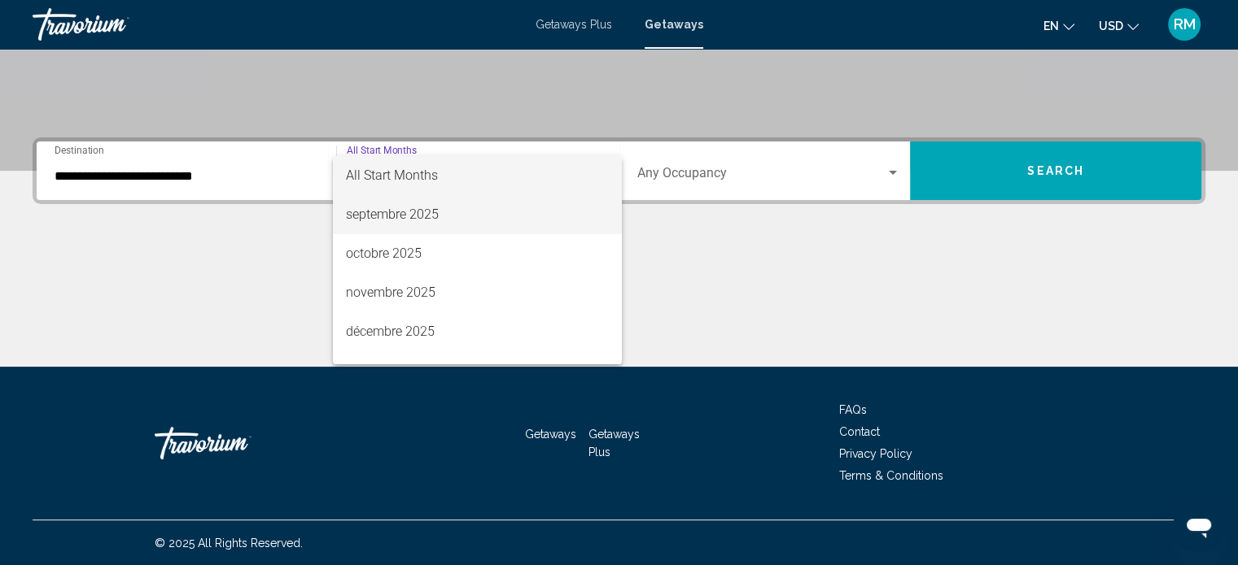
click at [421, 217] on span "septembre 2025" at bounding box center [477, 214] width 263 height 39
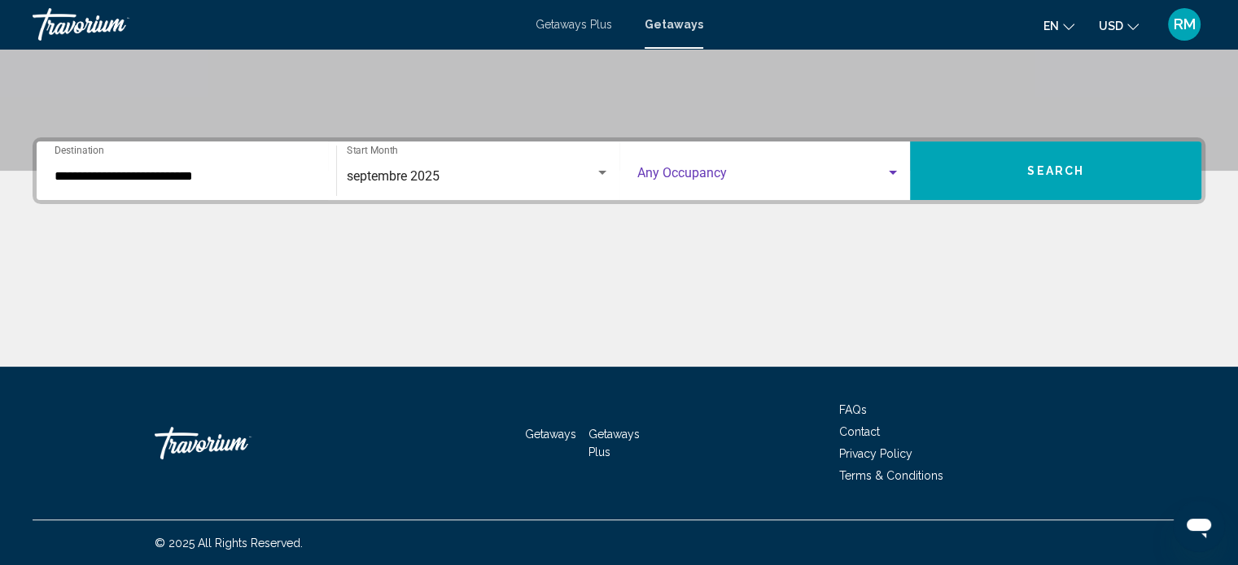
click at [890, 180] on div "Search widget" at bounding box center [769, 176] width 264 height 15
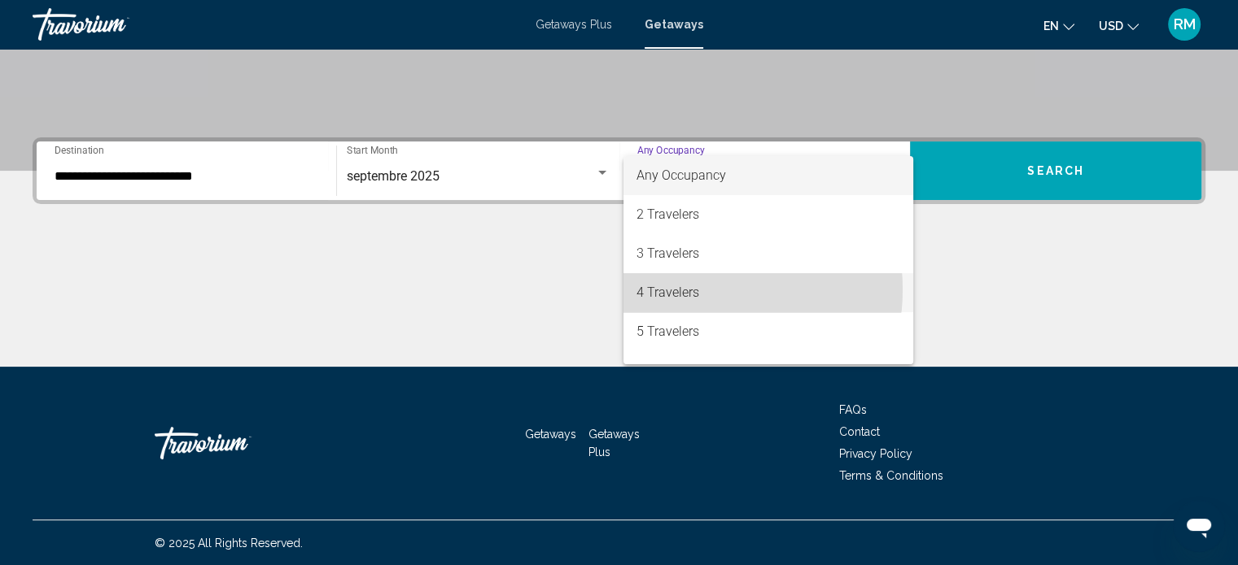
click at [696, 290] on span "4 Travelers" at bounding box center [768, 292] width 264 height 39
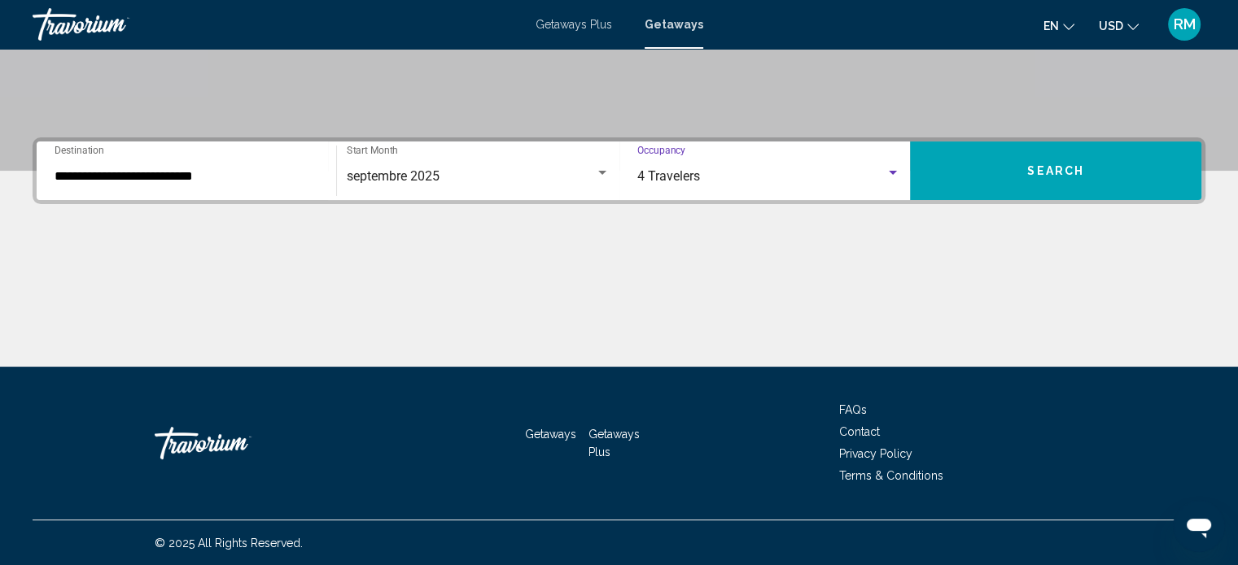
click at [1038, 174] on span "Search" at bounding box center [1055, 171] width 57 height 13
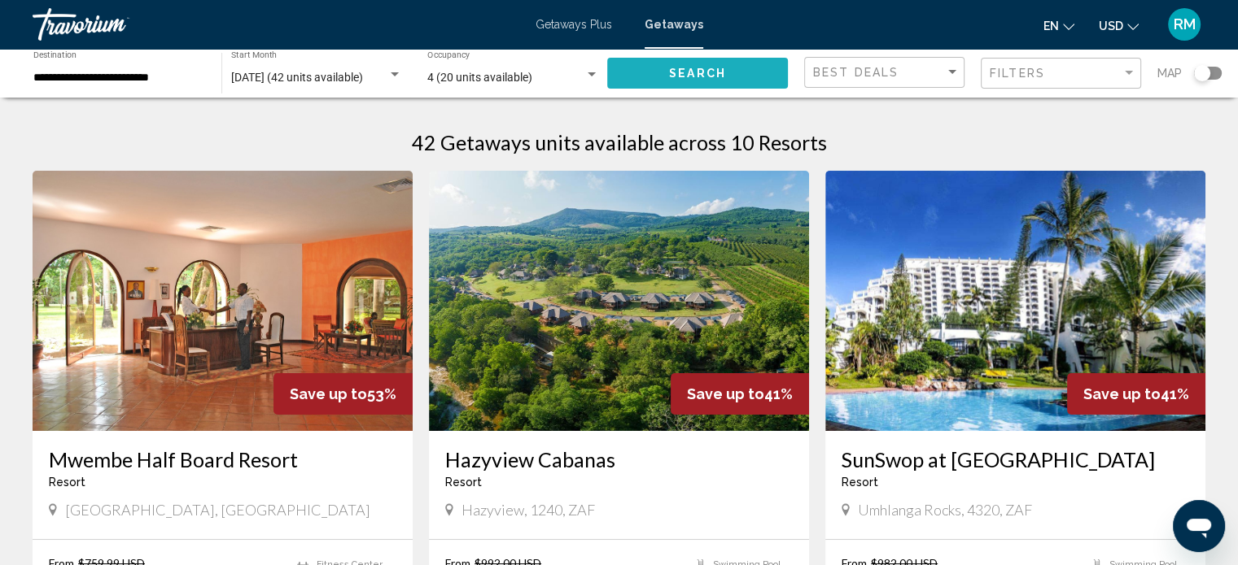
click at [753, 72] on button "Search" at bounding box center [697, 73] width 181 height 30
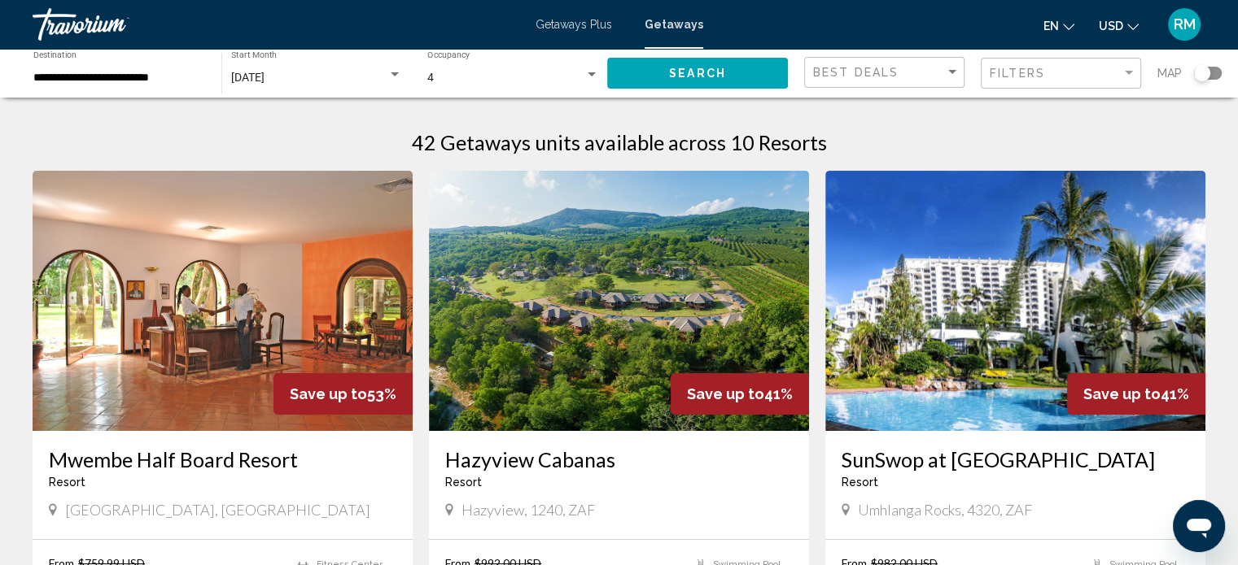
click at [71, 90] on div "**********" at bounding box center [119, 73] width 172 height 45
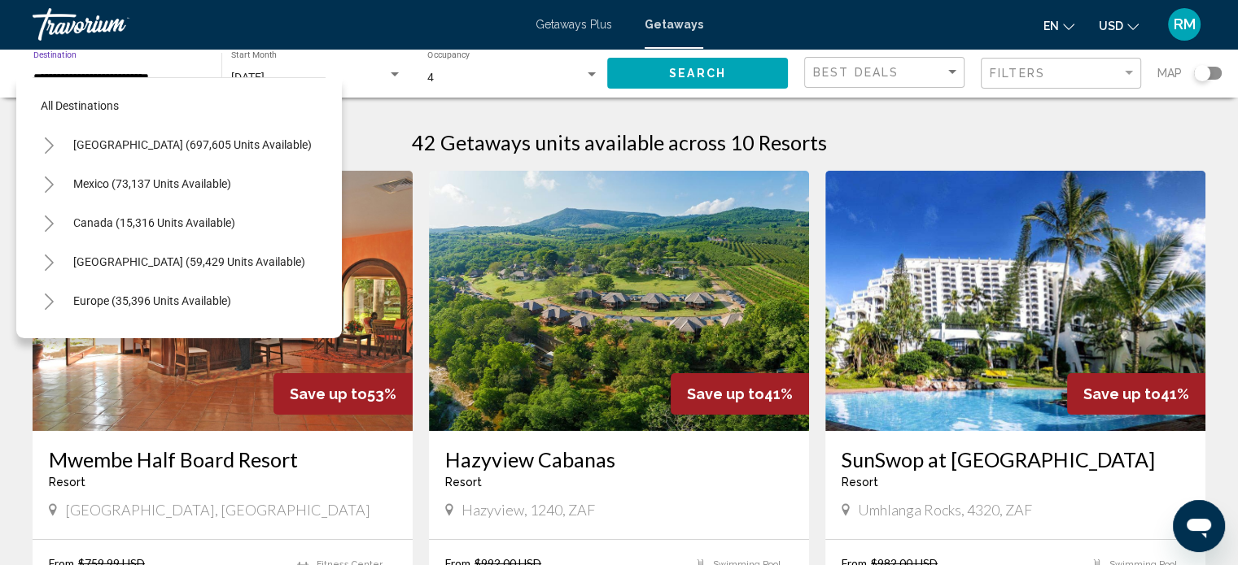
click at [87, 412] on span "[GEOGRAPHIC_DATA] (16,374 units available)" at bounding box center [189, 418] width 232 height 13
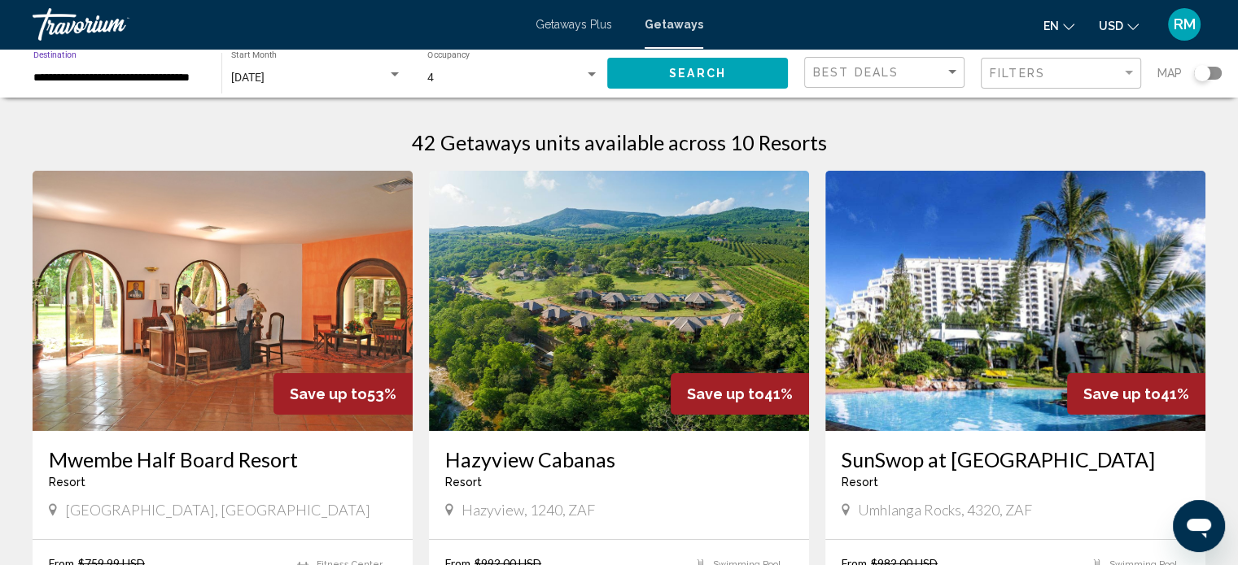
click at [87, 78] on input "**********" at bounding box center [119, 78] width 172 height 13
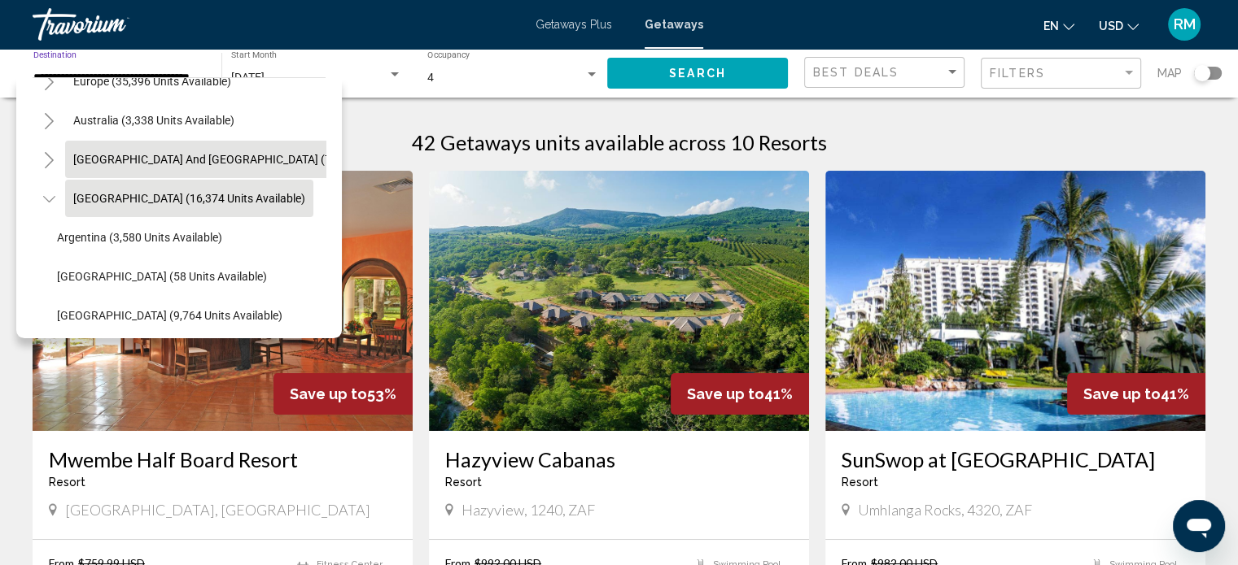
scroll to position [138, 0]
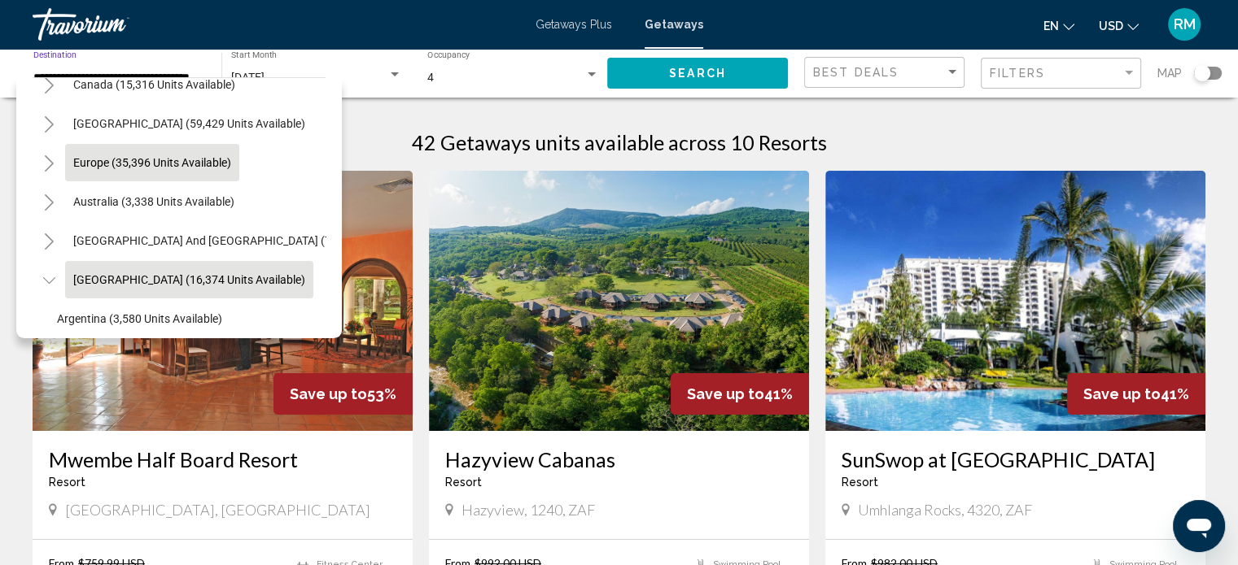
click at [72, 162] on button "Europe (35,396 units available)" at bounding box center [152, 162] width 174 height 37
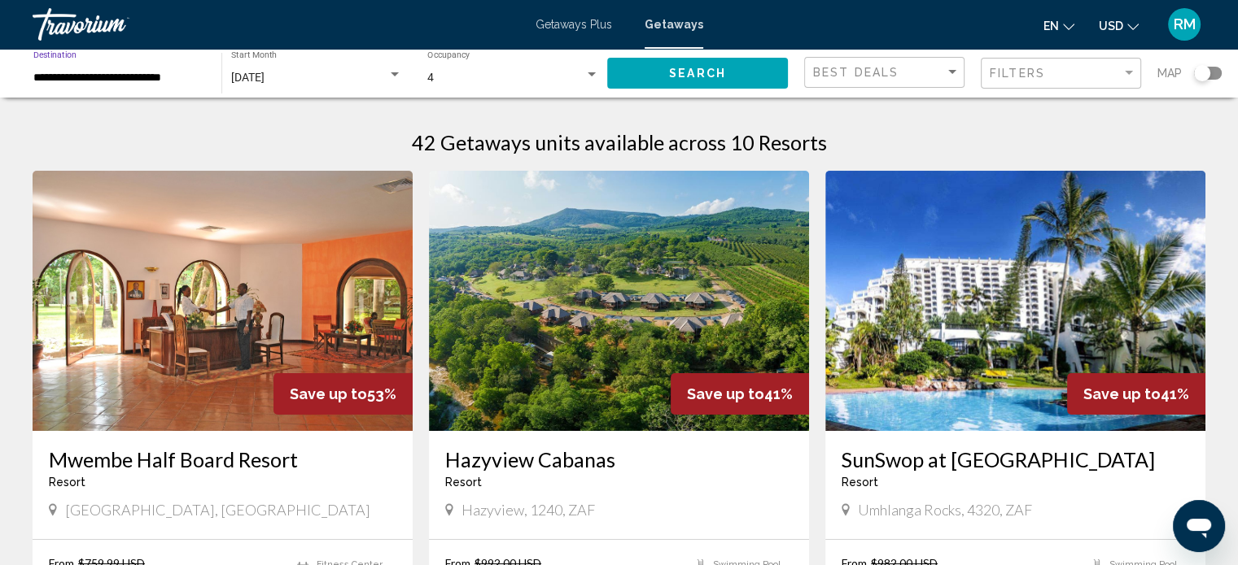
click at [122, 80] on input "**********" at bounding box center [119, 78] width 172 height 13
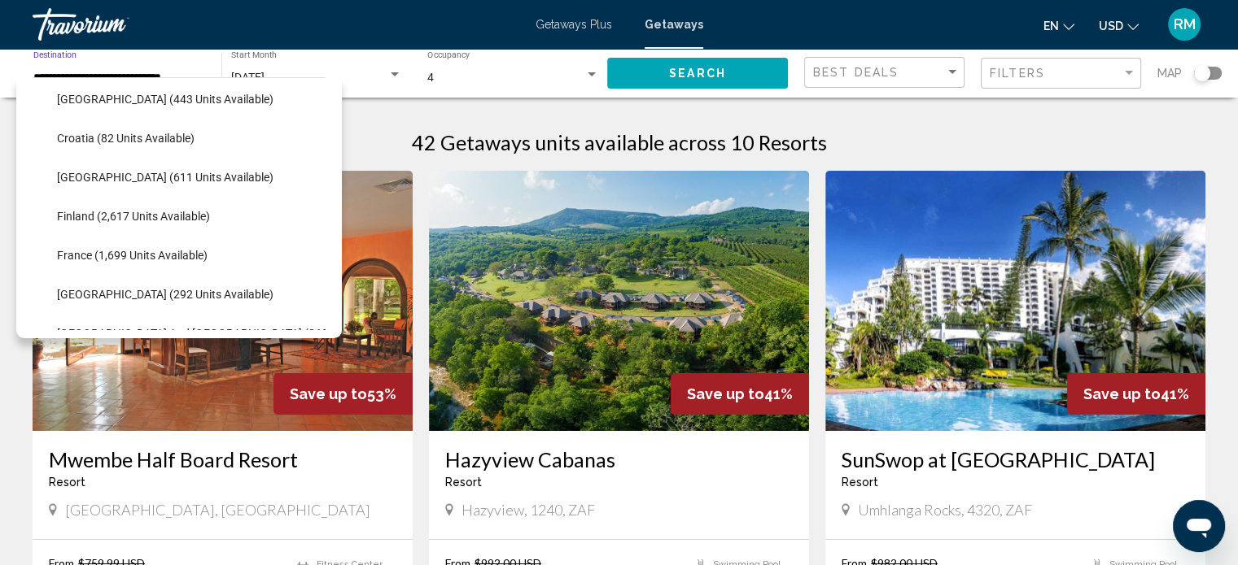
scroll to position [347, 0]
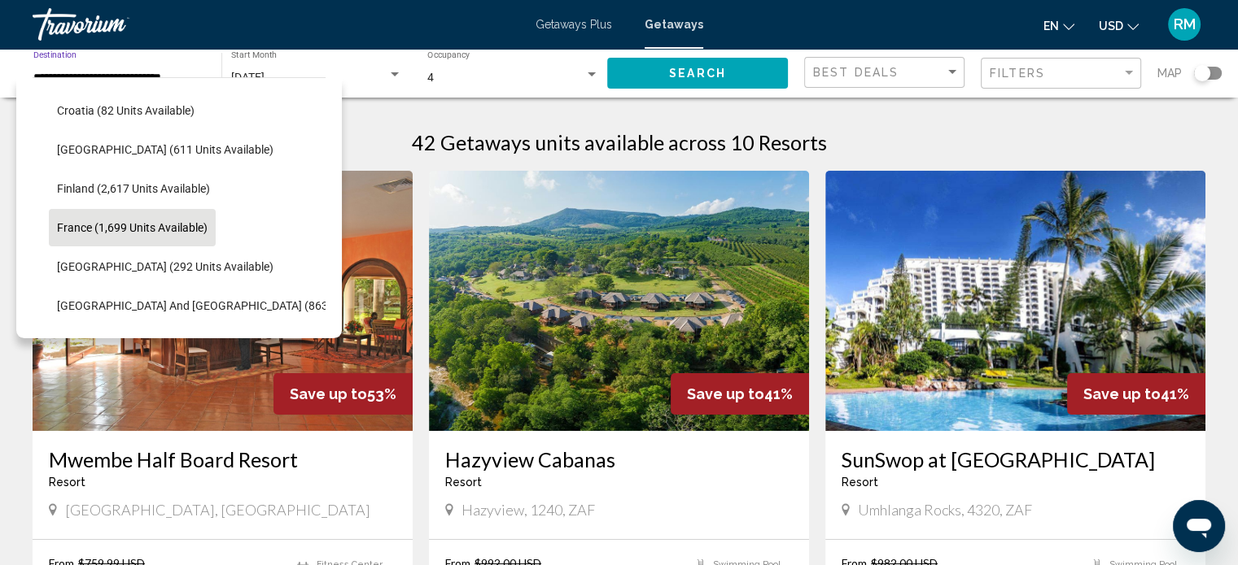
click at [124, 228] on span "France (1,699 units available)" at bounding box center [132, 227] width 151 height 13
type input "**********"
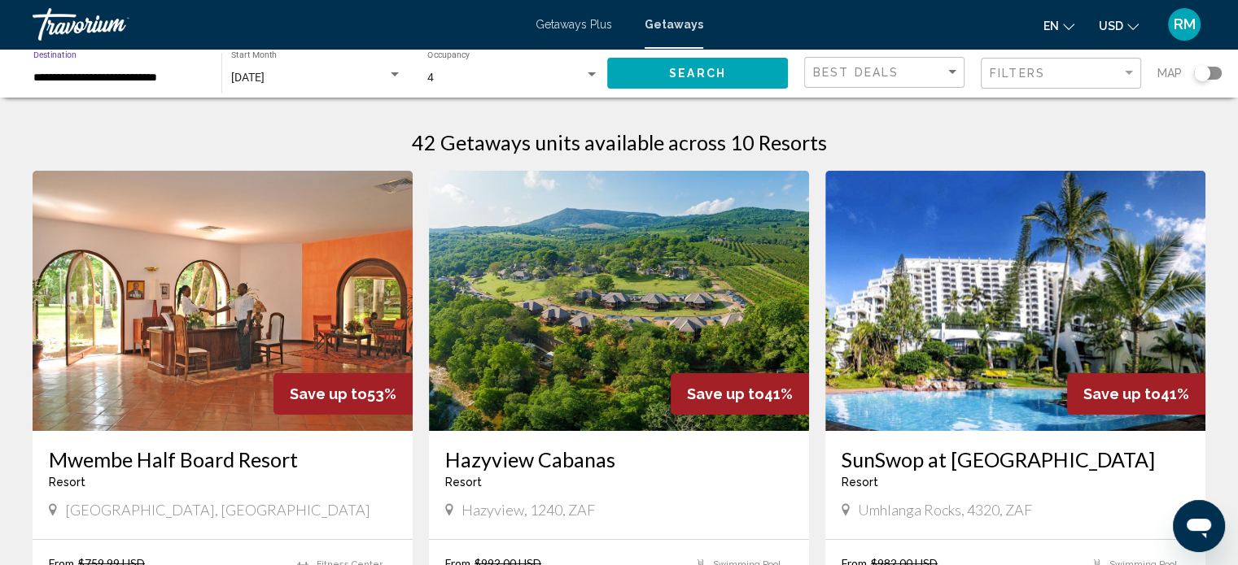
click at [747, 75] on button "Search" at bounding box center [697, 73] width 181 height 30
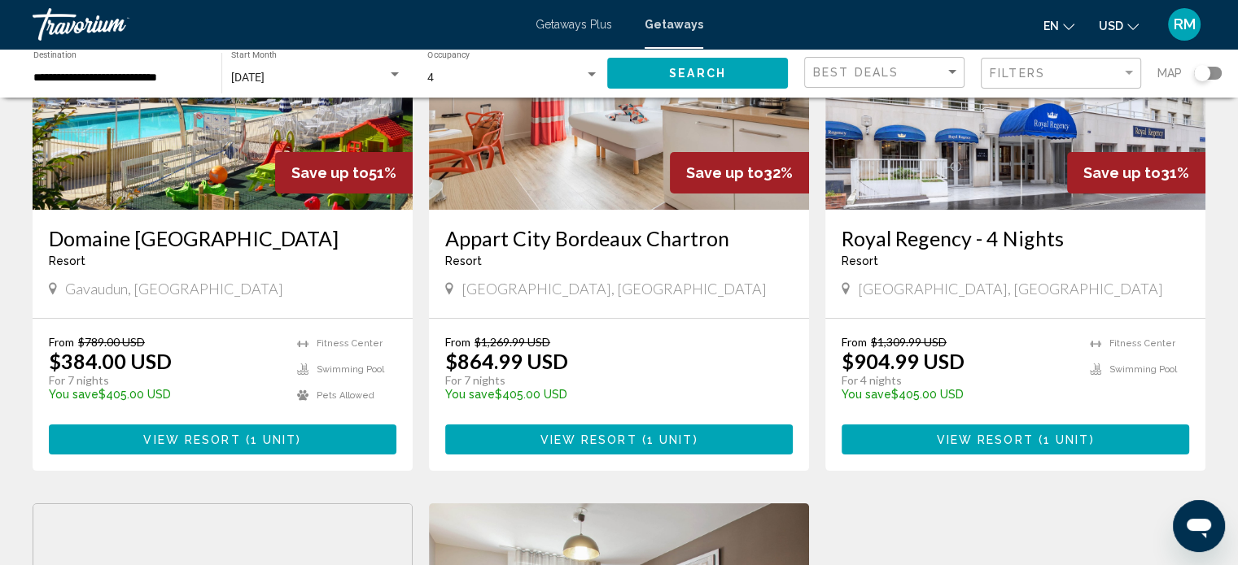
scroll to position [325, 0]
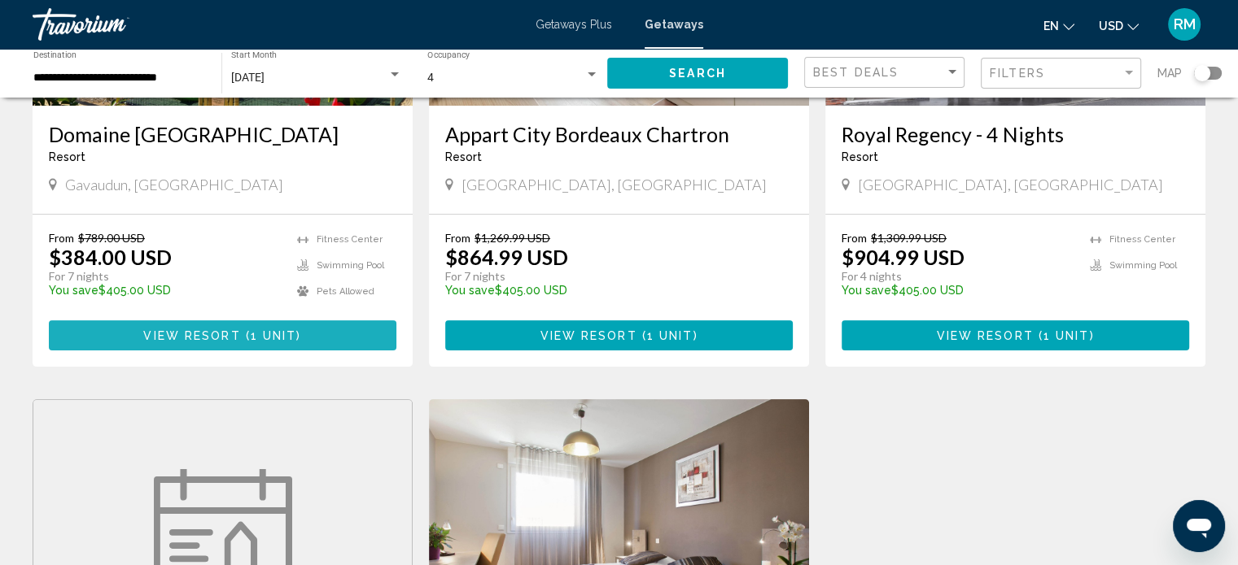
click at [208, 337] on span "View Resort" at bounding box center [191, 336] width 97 height 13
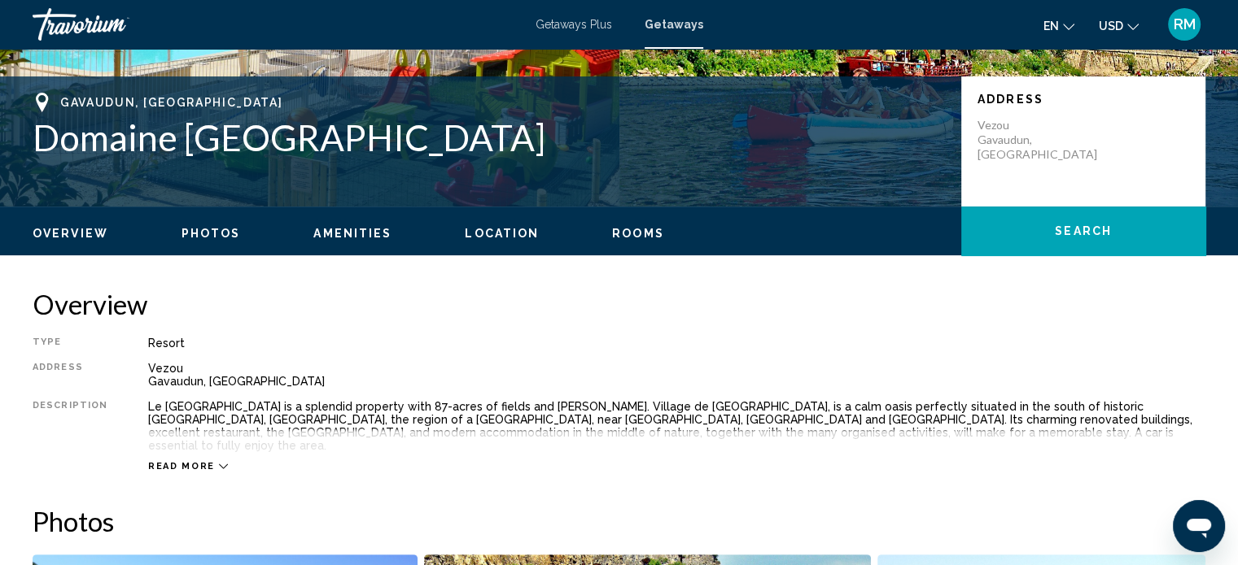
scroll to position [417, 0]
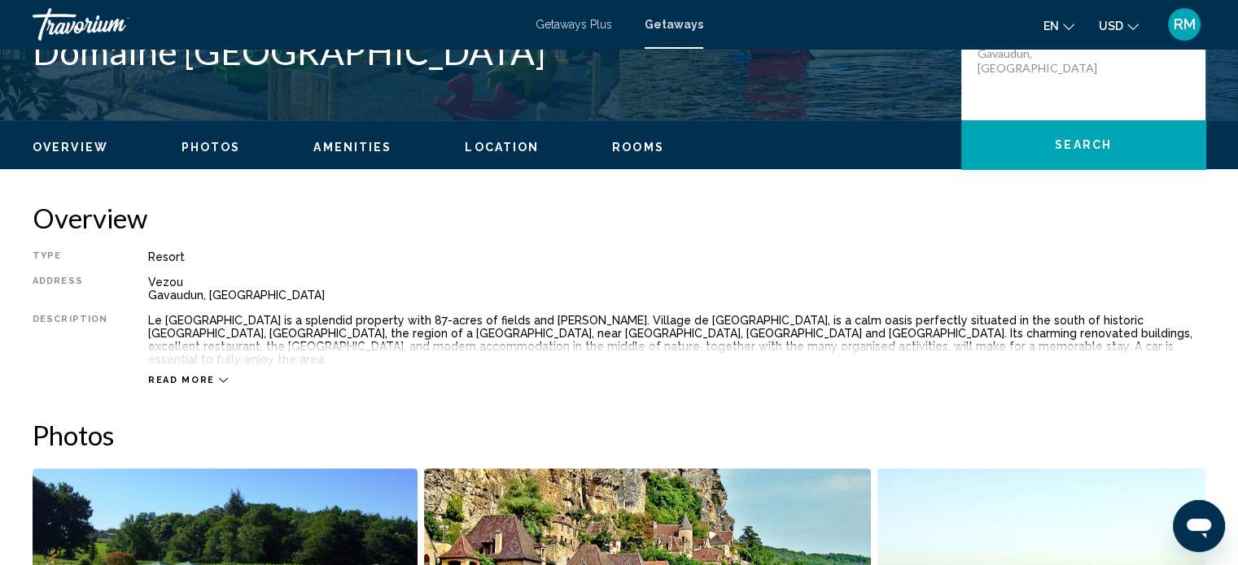
click at [219, 378] on icon "Main content" at bounding box center [223, 380] width 9 height 5
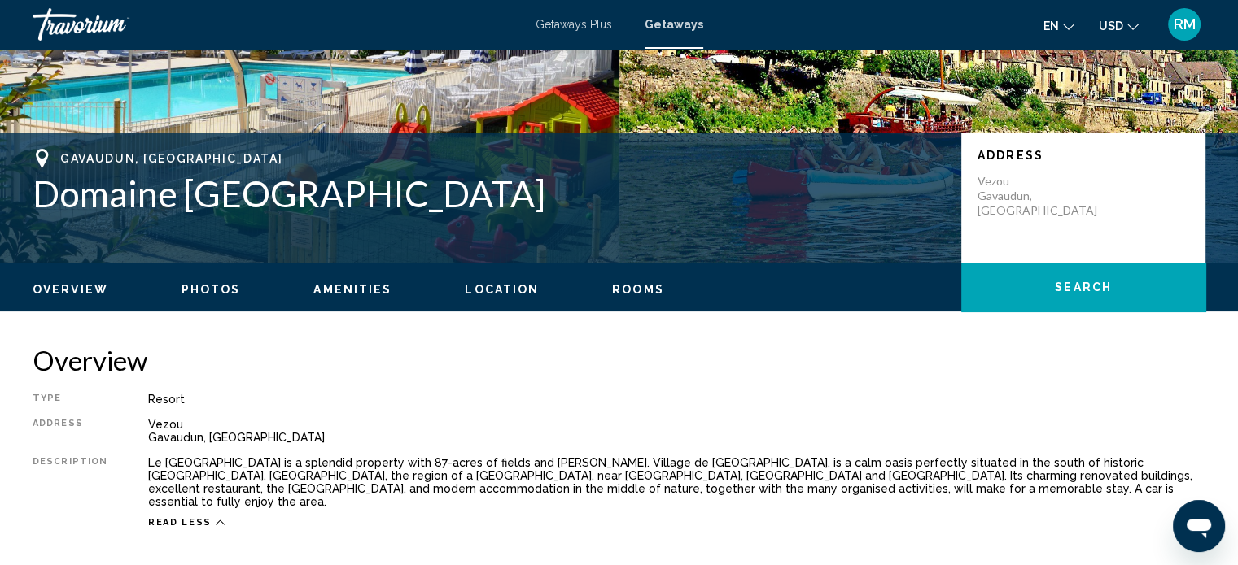
scroll to position [325, 0]
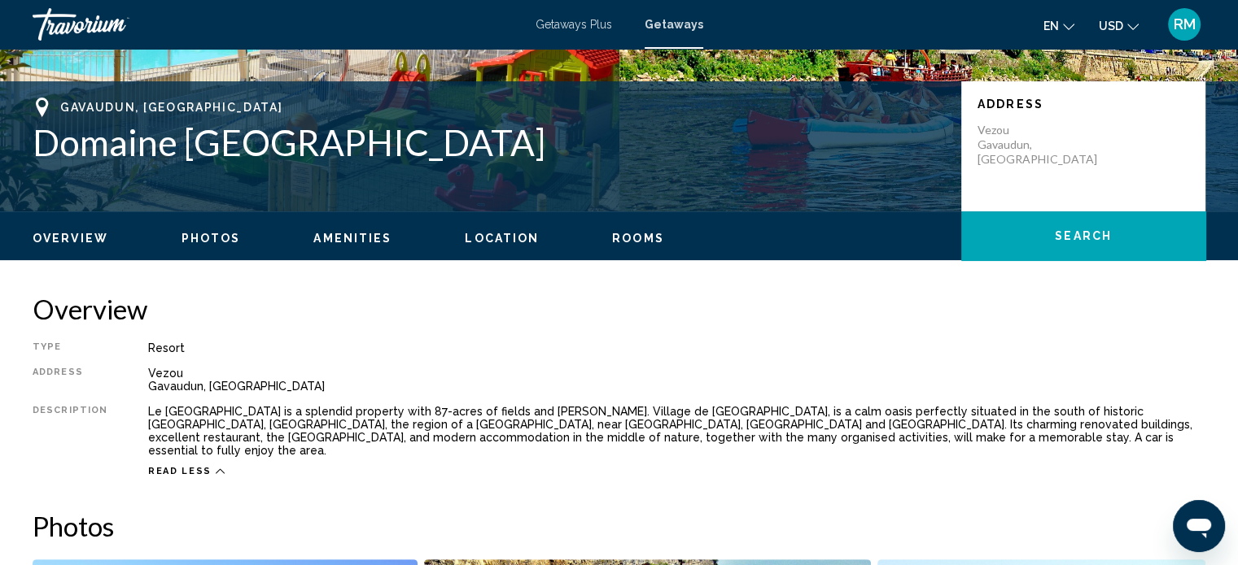
click at [220, 234] on span "Photos" at bounding box center [210, 238] width 59 height 13
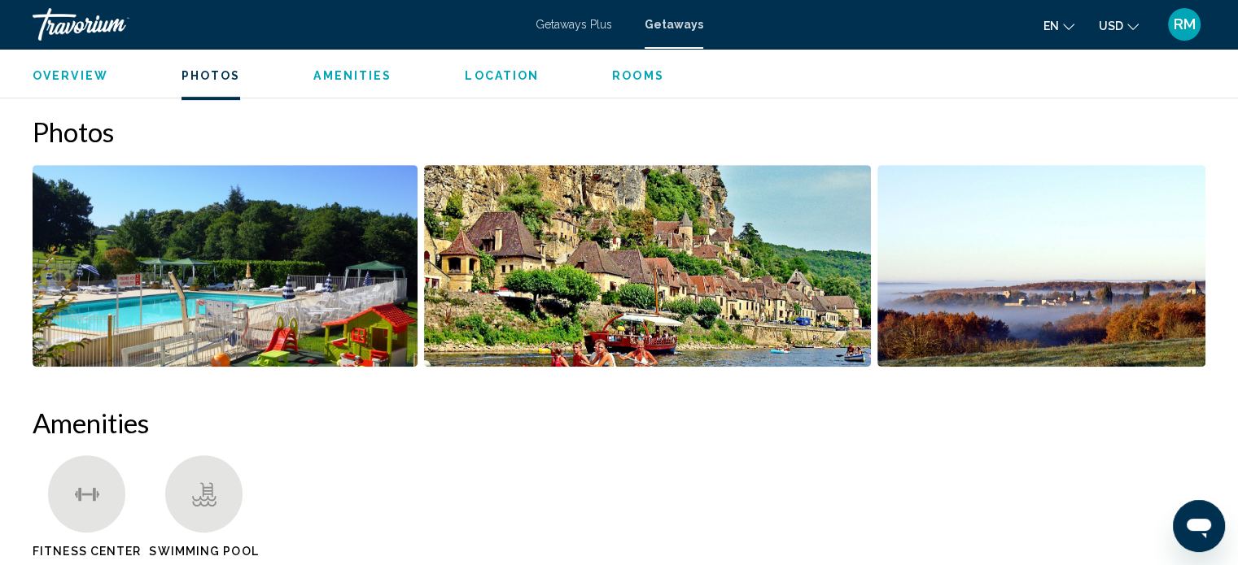
scroll to position [725, 0]
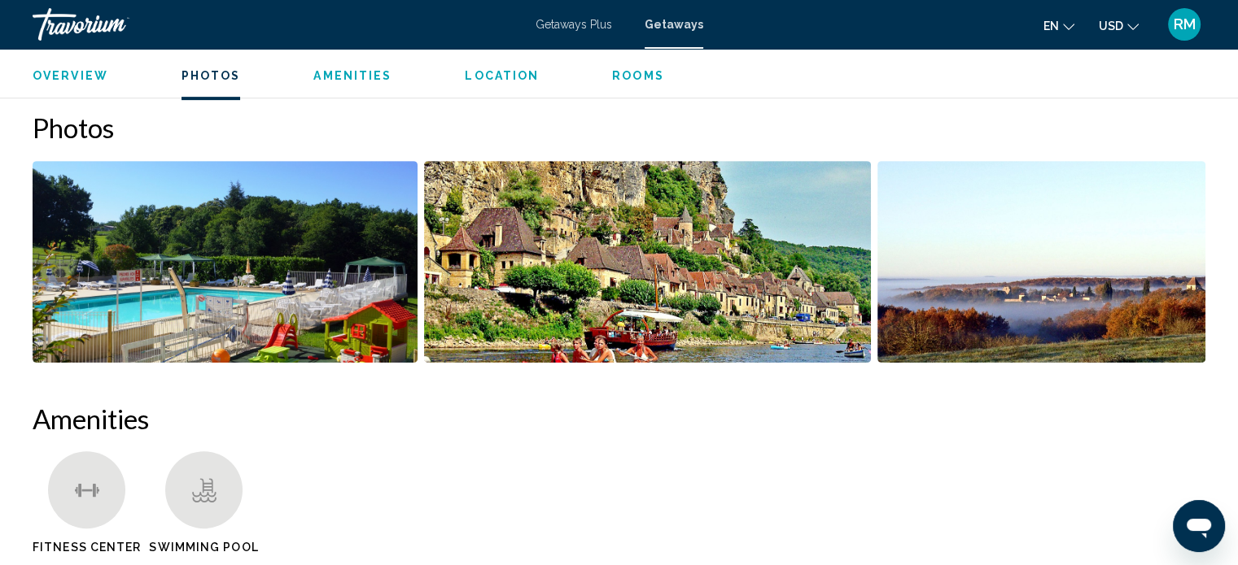
click at [260, 263] on img "Open full-screen image slider" at bounding box center [225, 262] width 385 height 202
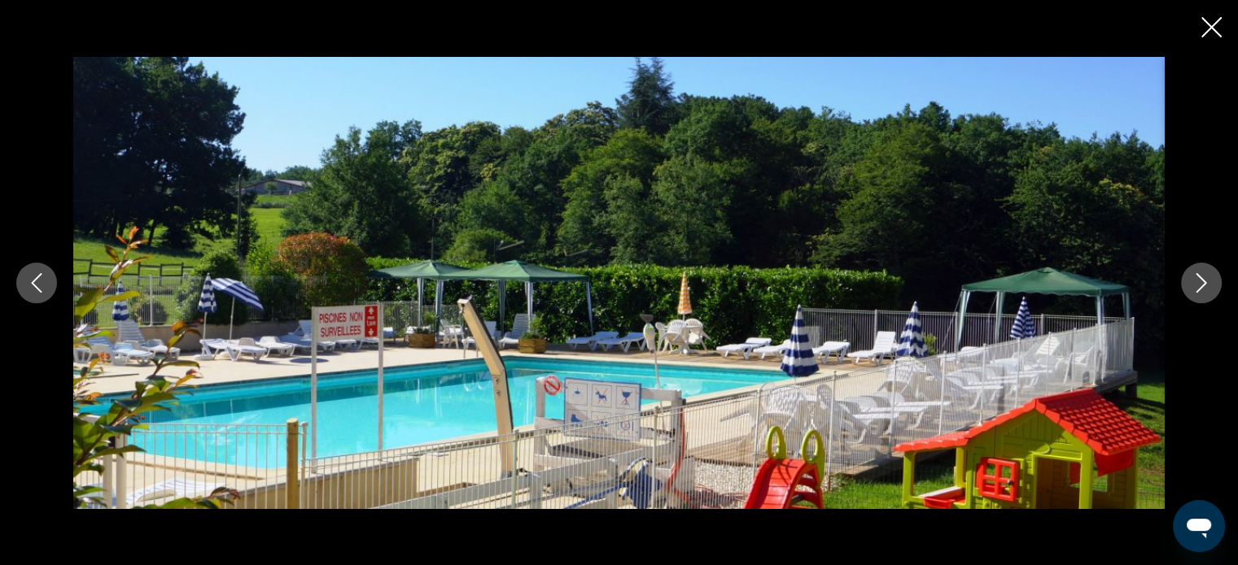
click at [1208, 286] on icon "Next image" at bounding box center [1201, 283] width 20 height 20
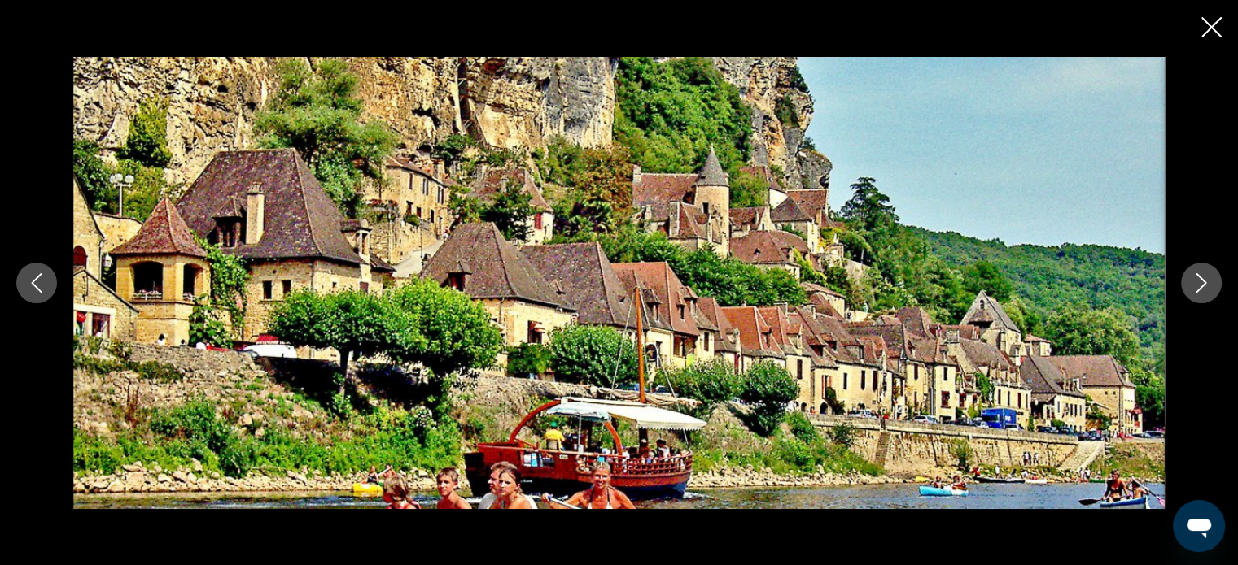
click at [1208, 286] on icon "Next image" at bounding box center [1201, 283] width 20 height 20
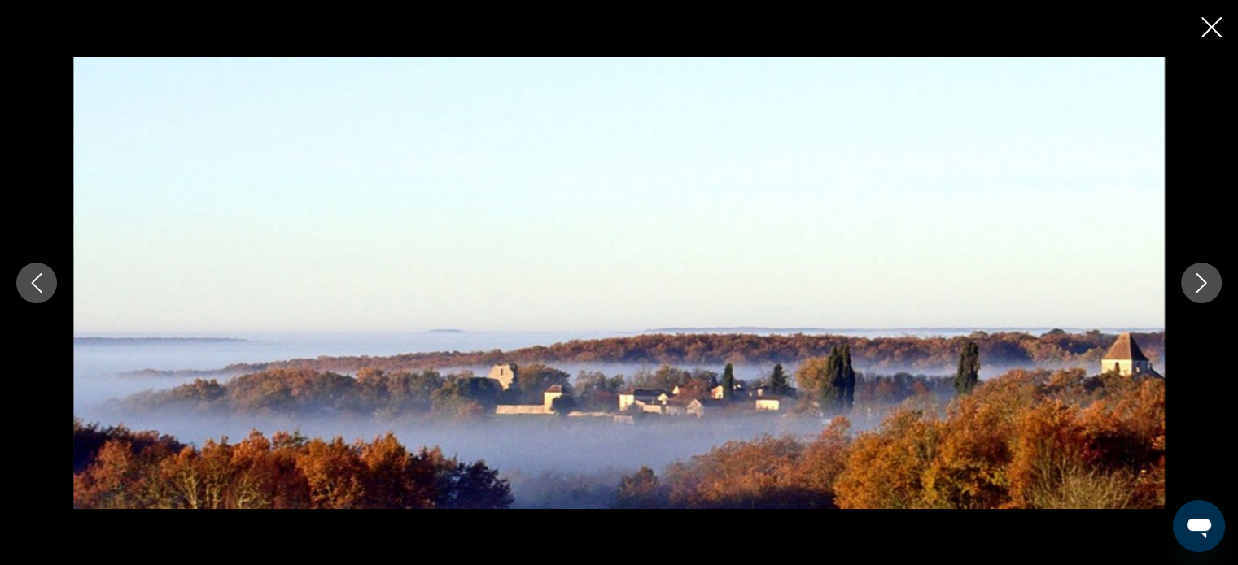
click at [1208, 286] on icon "Next image" at bounding box center [1201, 283] width 20 height 20
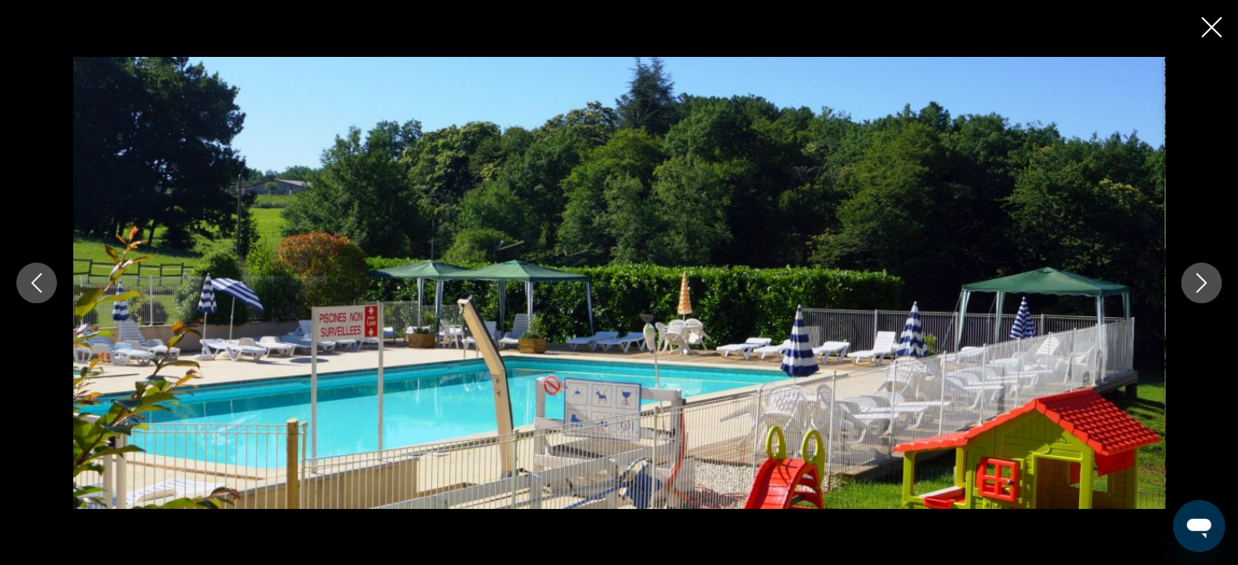
click at [1208, 286] on icon "Next image" at bounding box center [1201, 283] width 20 height 20
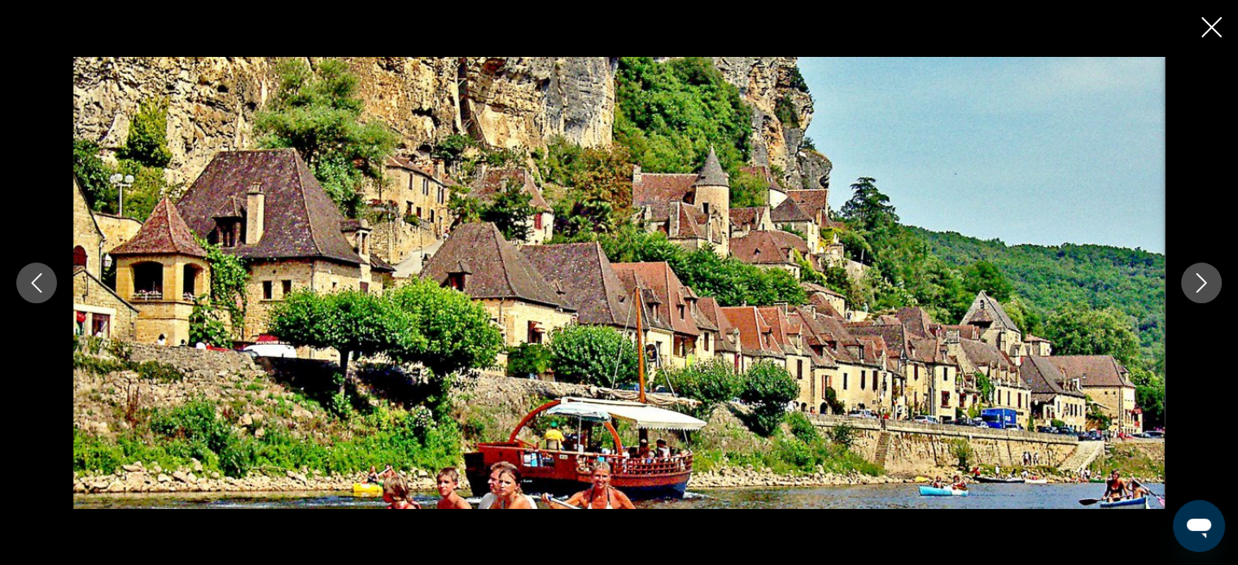
click at [1216, 22] on icon "Close slideshow" at bounding box center [1211, 27] width 20 height 20
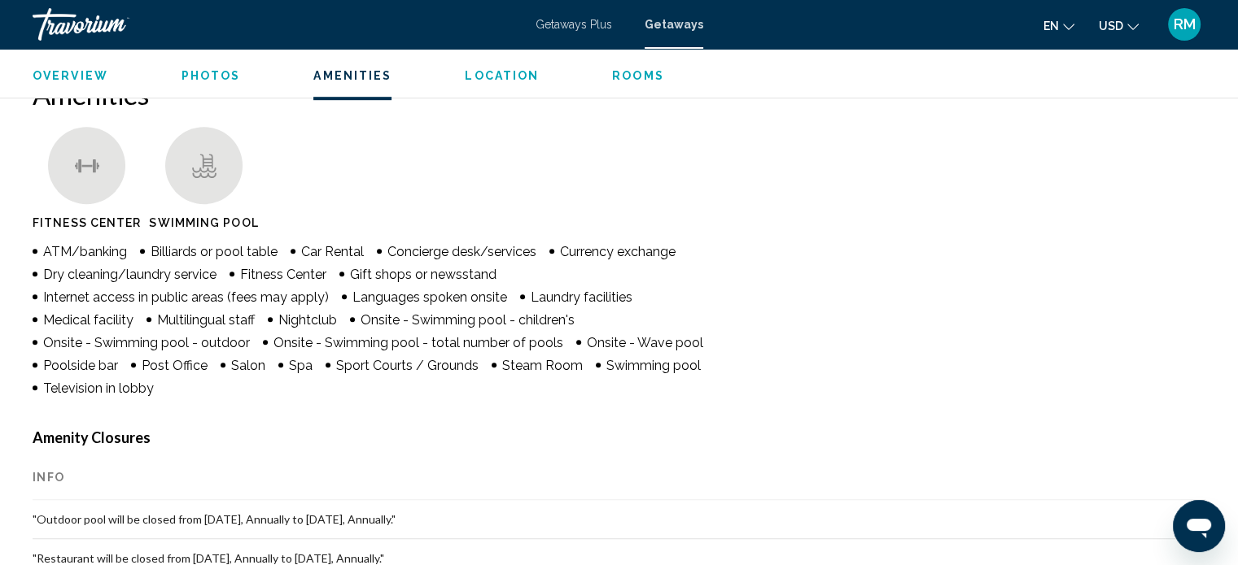
scroll to position [1050, 0]
click at [509, 80] on span "Location" at bounding box center [502, 75] width 74 height 13
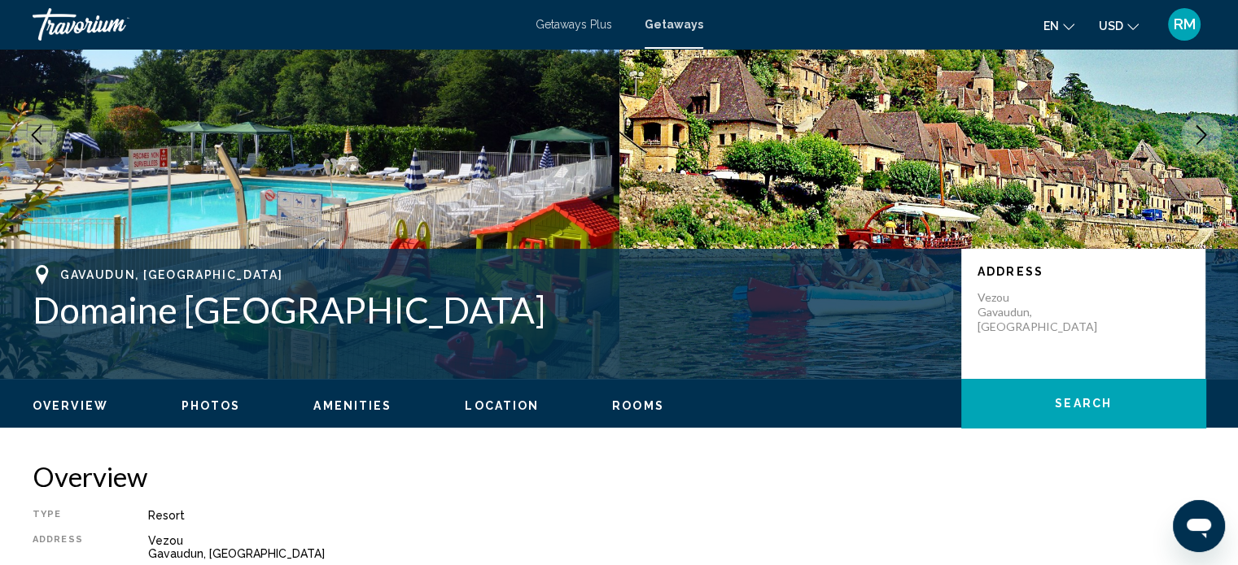
scroll to position [0, 0]
